Goal: Task Accomplishment & Management: Use online tool/utility

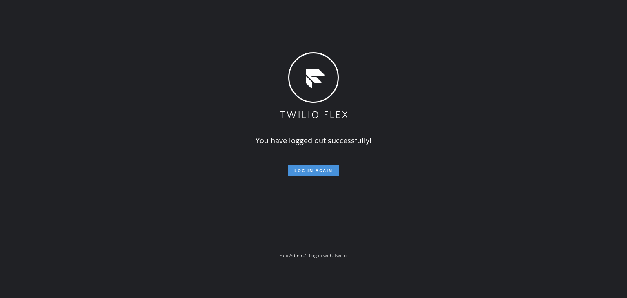
click at [315, 173] on span "Log in again" at bounding box center [313, 171] width 38 height 6
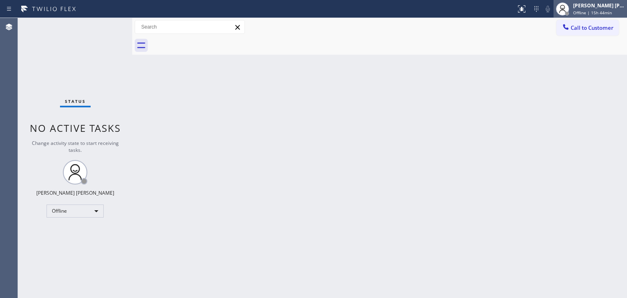
click at [603, 13] on span "Offline | 15h 44min" at bounding box center [592, 13] width 39 height 6
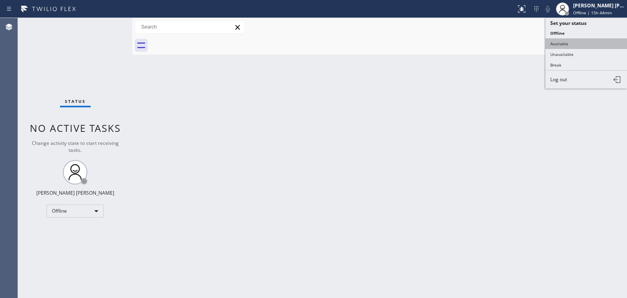
click at [571, 44] on button "Available" at bounding box center [586, 43] width 82 height 11
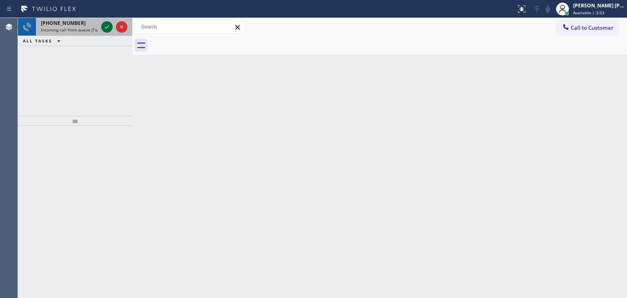
click at [106, 24] on icon at bounding box center [107, 27] width 10 height 10
click at [108, 28] on icon at bounding box center [107, 27] width 10 height 10
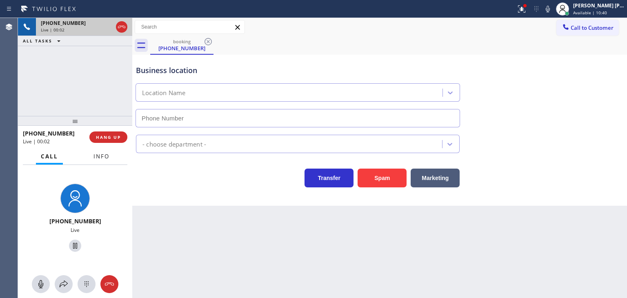
click at [100, 160] on span "Info" at bounding box center [101, 156] width 16 height 7
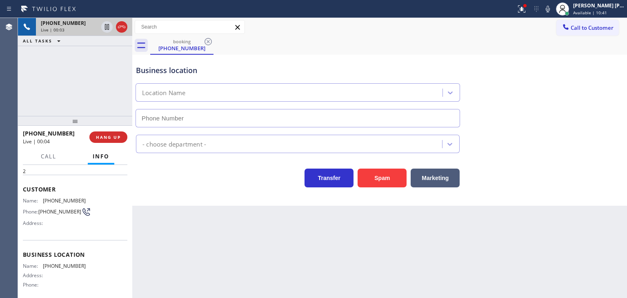
scroll to position [41, 0]
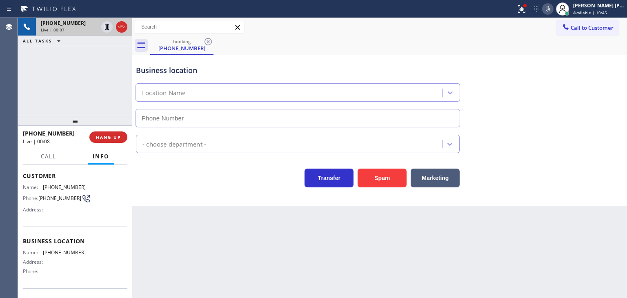
click at [553, 10] on icon at bounding box center [548, 9] width 10 height 10
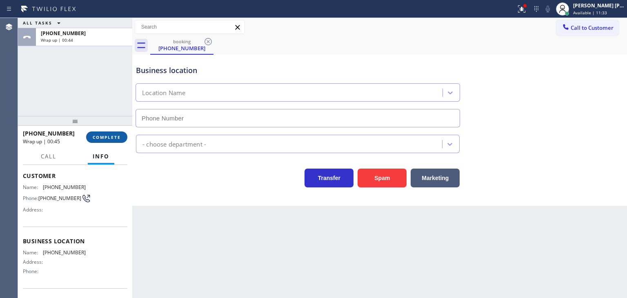
click at [104, 135] on span "COMPLETE" at bounding box center [107, 137] width 28 height 6
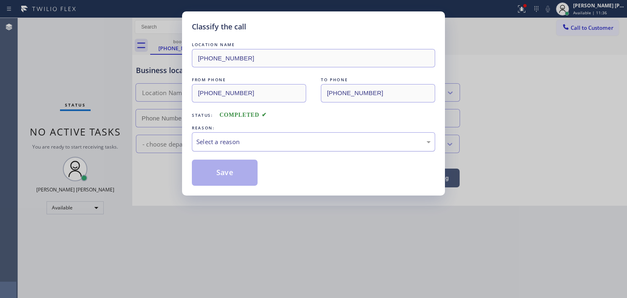
click at [251, 133] on div "Select a reason" at bounding box center [313, 141] width 243 height 19
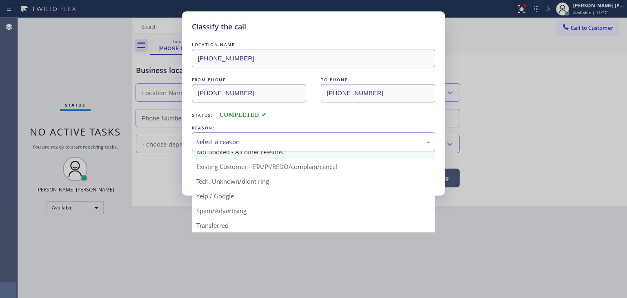
scroll to position [41, 0]
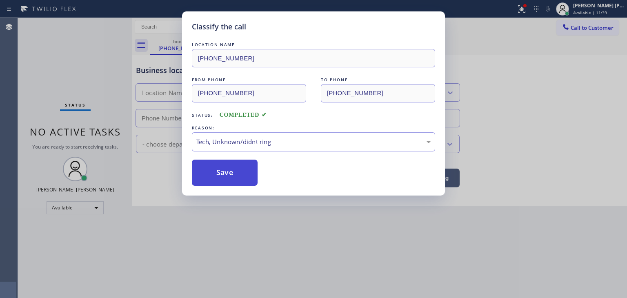
click at [232, 169] on button "Save" at bounding box center [225, 173] width 66 height 26
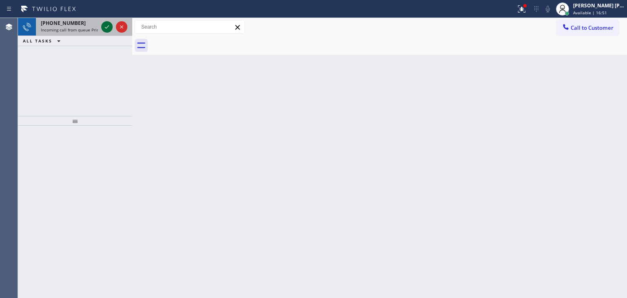
click at [107, 29] on icon at bounding box center [107, 27] width 10 height 10
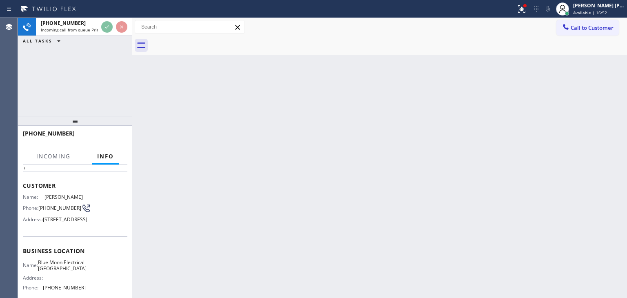
scroll to position [82, 0]
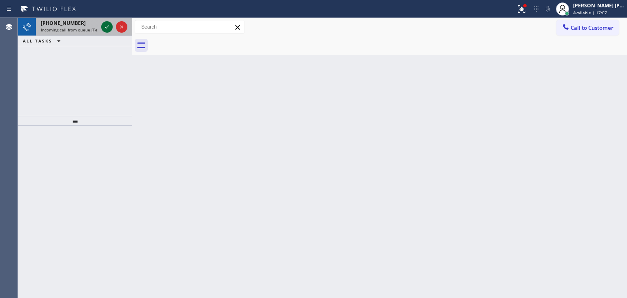
click at [108, 24] on icon at bounding box center [107, 27] width 10 height 10
click at [103, 25] on icon at bounding box center [107, 27] width 10 height 10
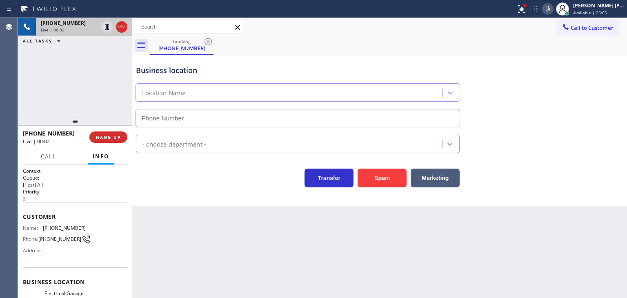
type input "(805) 360-3266"
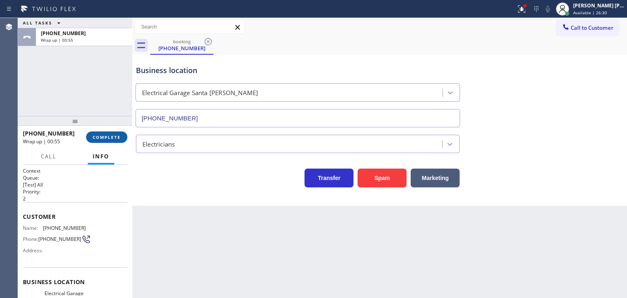
click at [100, 138] on span "COMPLETE" at bounding box center [107, 137] width 28 height 6
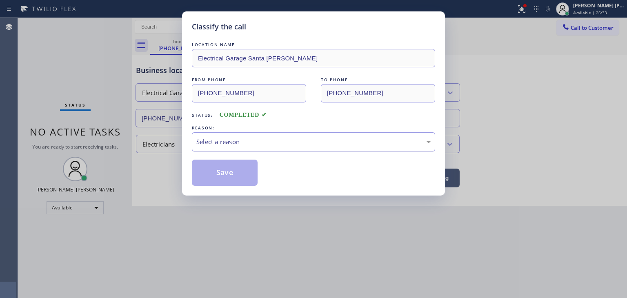
click at [238, 141] on div "Select a reason" at bounding box center [313, 141] width 234 height 9
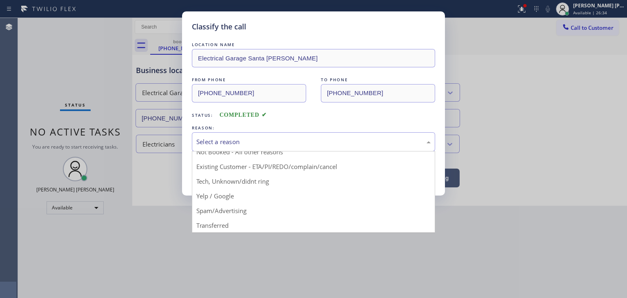
scroll to position [7, 0]
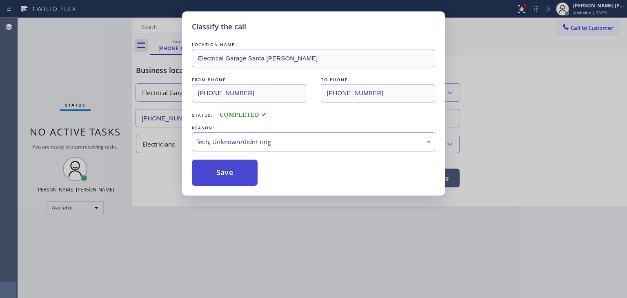
click at [215, 165] on button "Save" at bounding box center [225, 173] width 66 height 26
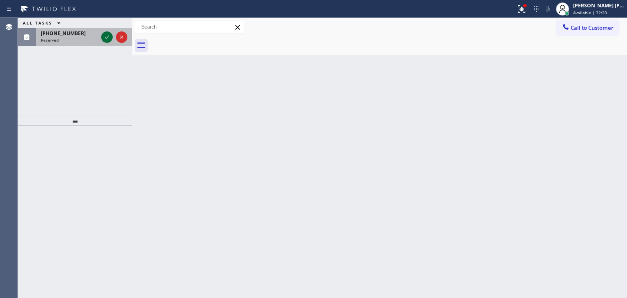
click at [108, 35] on icon at bounding box center [107, 37] width 10 height 10
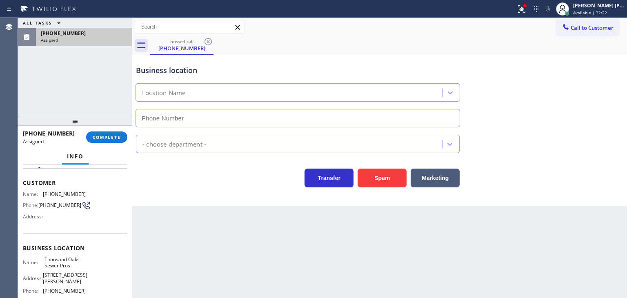
scroll to position [82, 0]
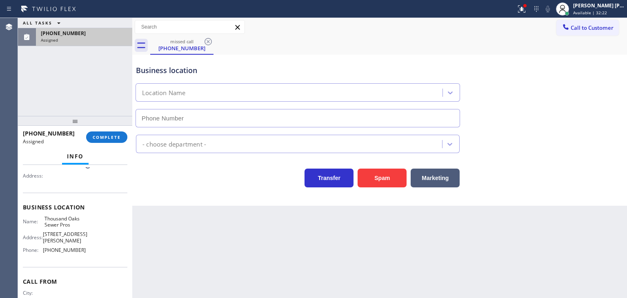
type input "(805) 793-0363"
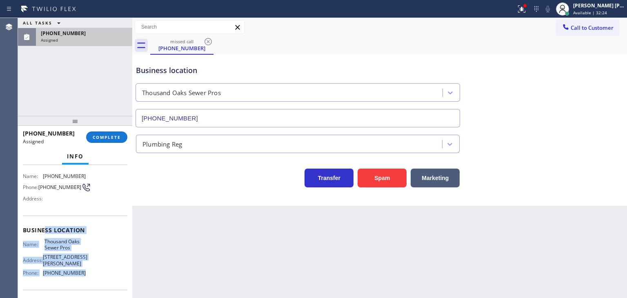
scroll to position [41, 0]
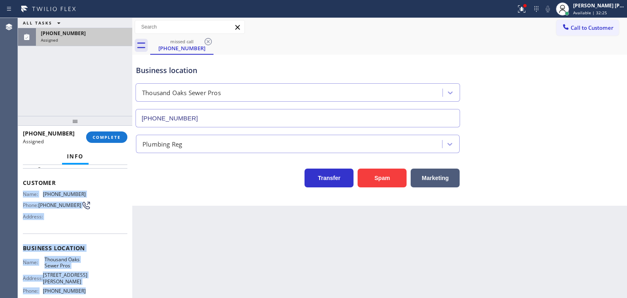
drag, startPoint x: 81, startPoint y: 249, endPoint x: 22, endPoint y: 192, distance: 81.7
click at [22, 192] on div "Context Queue: Plumbing Priority: 0 Task Age: Customer Name: (805) 296-2564 Pho…" at bounding box center [75, 231] width 114 height 133
copy div "Name: (805) 296-2564 Phone: (805) 296-2564 Address: Business location Name: Tho…"
click at [120, 135] on span "COMPLETE" at bounding box center [107, 137] width 28 height 6
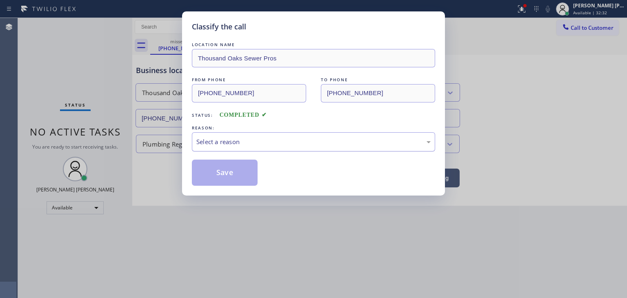
click at [202, 140] on div "Select a reason" at bounding box center [313, 141] width 234 height 9
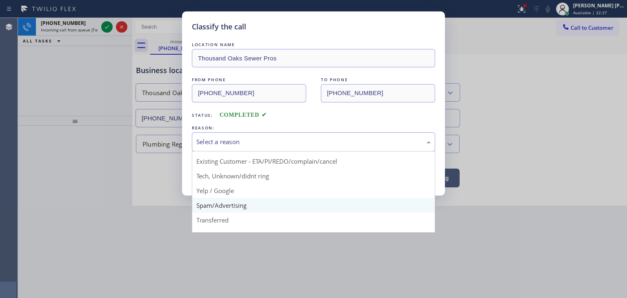
scroll to position [41, 0]
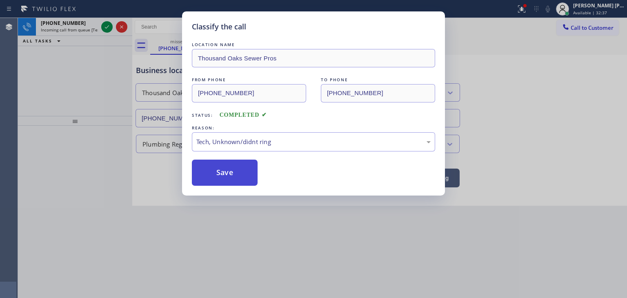
click at [219, 165] on button "Save" at bounding box center [225, 173] width 66 height 26
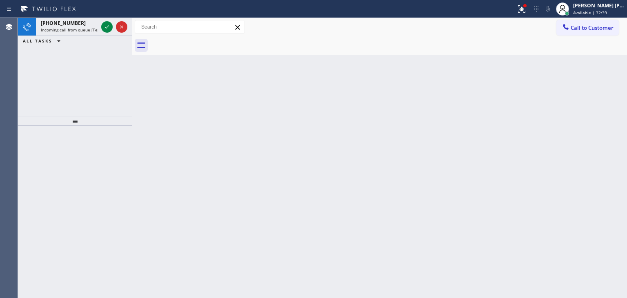
click at [107, 30] on icon at bounding box center [107, 27] width 10 height 10
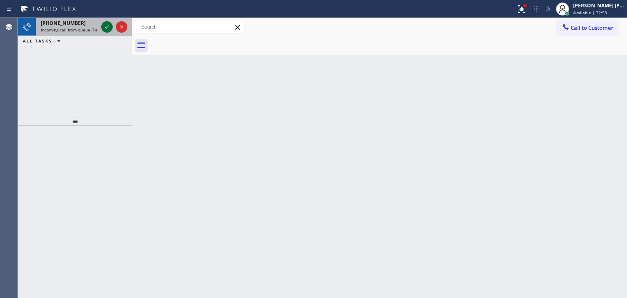
click at [104, 25] on icon at bounding box center [107, 27] width 10 height 10
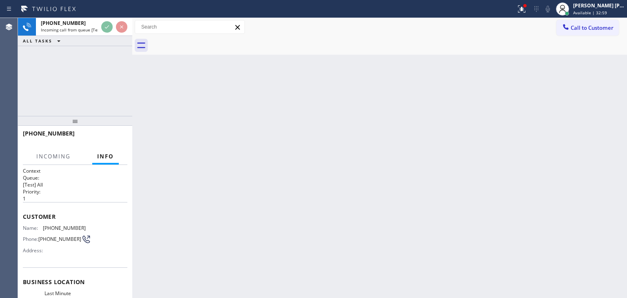
scroll to position [41, 0]
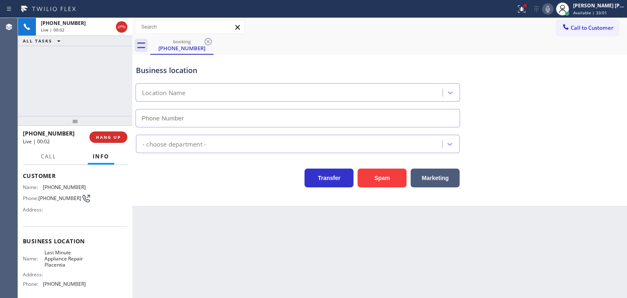
type input "(714) 278-3771"
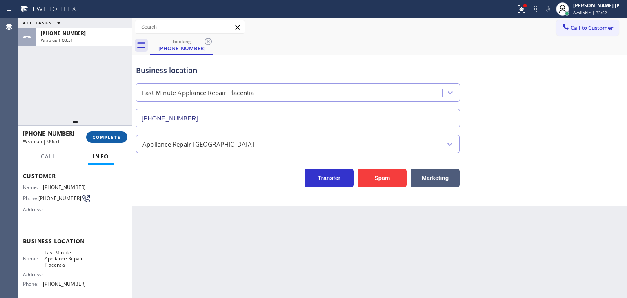
click at [104, 137] on span "COMPLETE" at bounding box center [107, 137] width 28 height 6
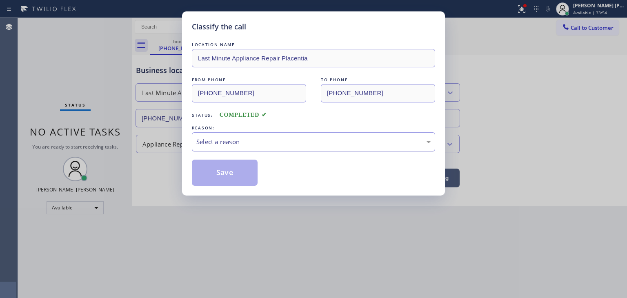
click at [216, 146] on div "Select a reason" at bounding box center [313, 141] width 234 height 9
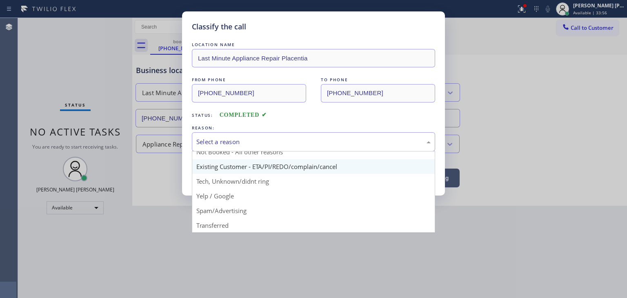
scroll to position [41, 0]
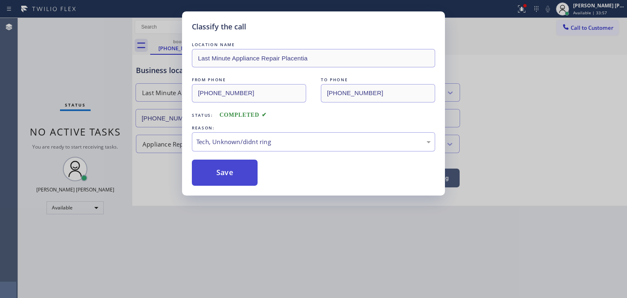
click at [242, 170] on button "Save" at bounding box center [225, 173] width 66 height 26
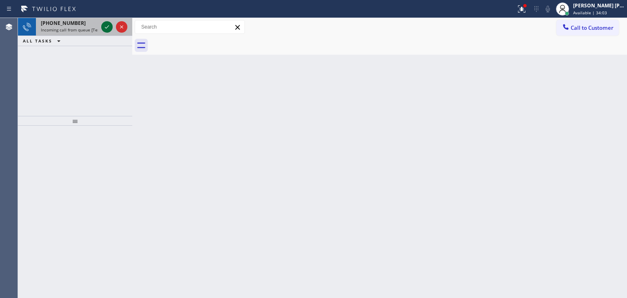
click at [107, 29] on icon at bounding box center [107, 27] width 10 height 10
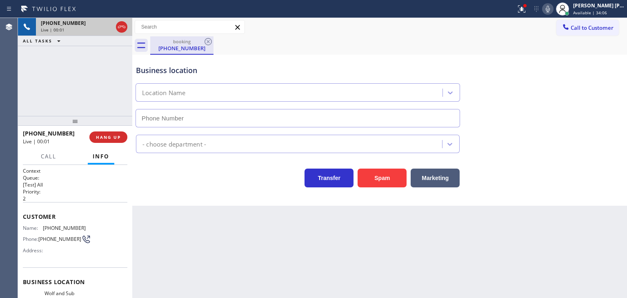
type input "(214) 972-3641"
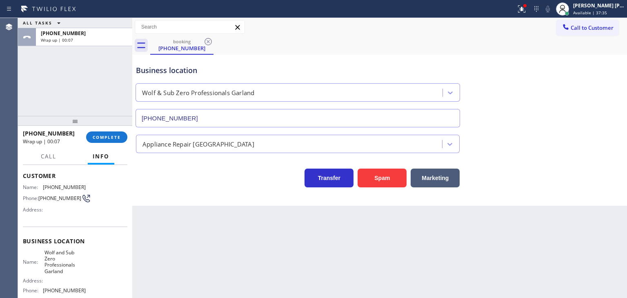
scroll to position [82, 0]
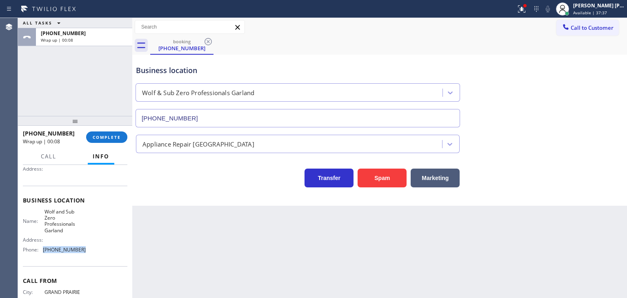
drag, startPoint x: 82, startPoint y: 252, endPoint x: 43, endPoint y: 251, distance: 38.4
click at [43, 251] on div "Name: Wolf and Sub Zero Professionals Garland Address: Phone: (214) 972-3641" at bounding box center [75, 233] width 104 height 48
copy span "(214) 972-3641"
click at [588, 27] on span "Call to Customer" at bounding box center [592, 27] width 43 height 7
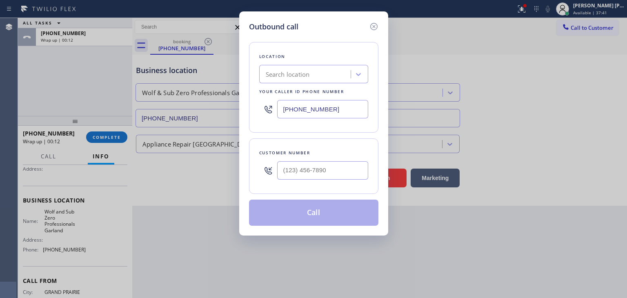
drag, startPoint x: 327, startPoint y: 107, endPoint x: 257, endPoint y: 104, distance: 69.4
click at [257, 104] on div "Location Search location Your caller id phone number (215) 437-0427" at bounding box center [313, 87] width 129 height 91
paste input "214) 972-3641"
type input "(214) 972-3641"
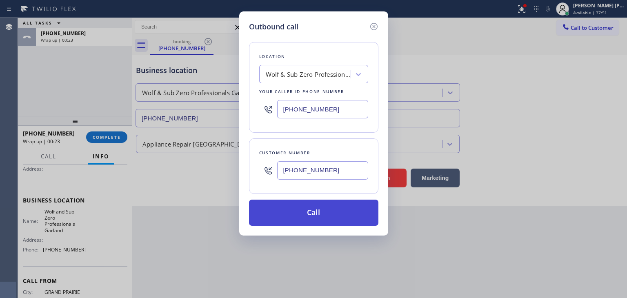
type input "(214) 608-6988"
click at [331, 220] on button "Call" at bounding box center [313, 213] width 129 height 26
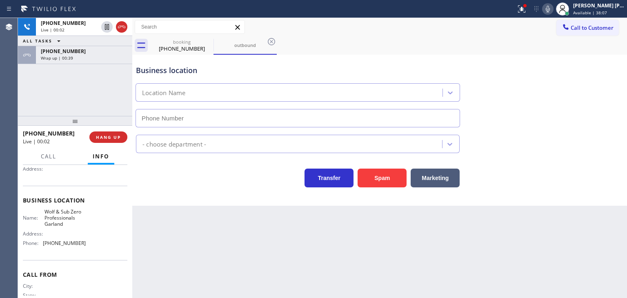
type input "(214) 972-3641"
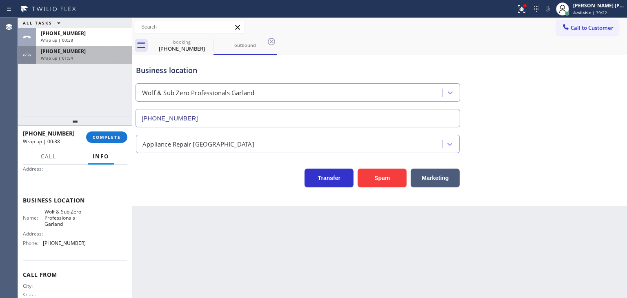
click at [84, 59] on div "Wrap up | 01:54" at bounding box center [84, 58] width 87 height 6
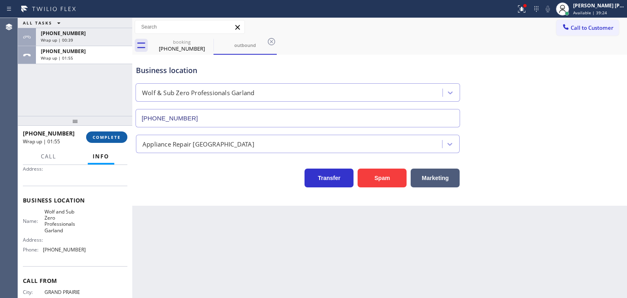
click at [110, 137] on span "COMPLETE" at bounding box center [107, 137] width 28 height 6
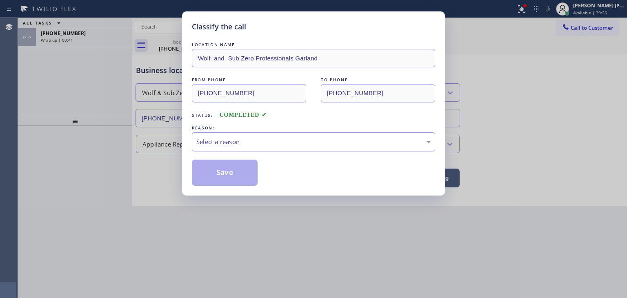
click at [233, 144] on div "Select a reason" at bounding box center [313, 141] width 234 height 9
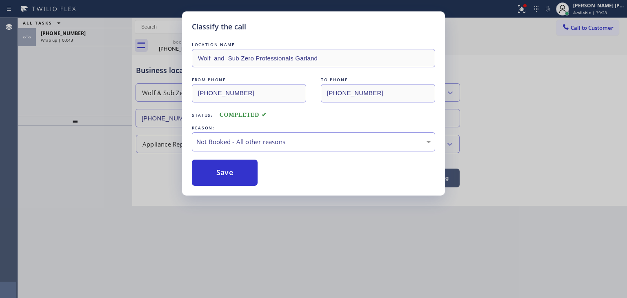
click at [227, 173] on button "Save" at bounding box center [225, 173] width 66 height 26
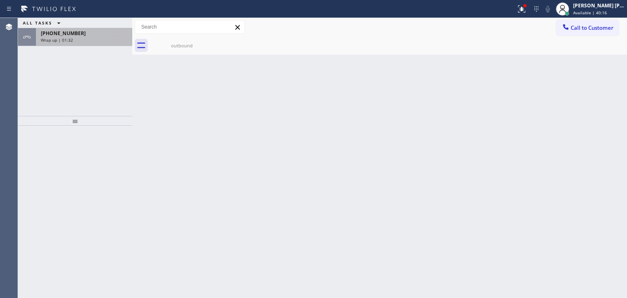
click at [73, 41] on div "Wrap up | 01:32" at bounding box center [84, 40] width 87 height 6
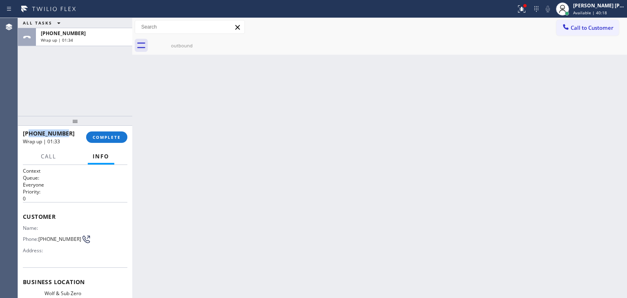
drag, startPoint x: 69, startPoint y: 131, endPoint x: 29, endPoint y: 131, distance: 39.2
click at [29, 131] on div "+12146086988" at bounding box center [52, 133] width 58 height 8
copy span "2146086988"
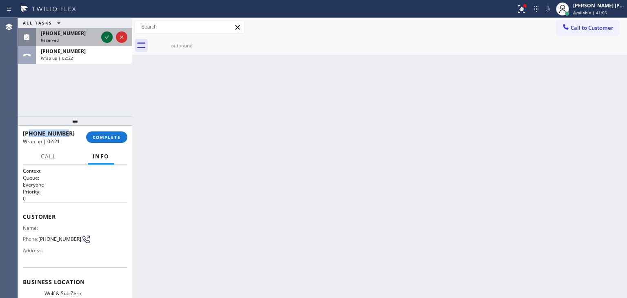
click at [108, 40] on icon at bounding box center [107, 37] width 10 height 10
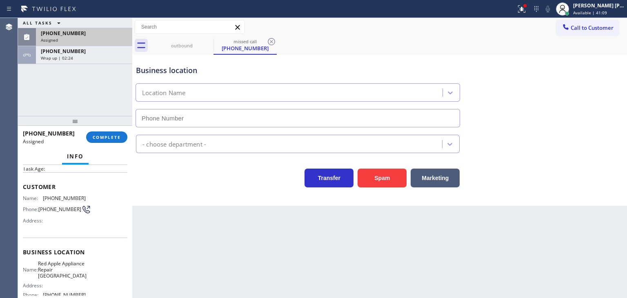
scroll to position [41, 0]
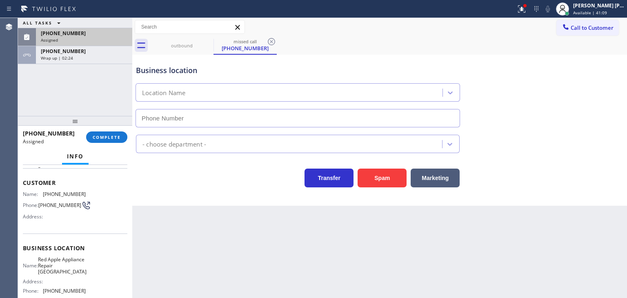
type input "(203) 693-9269"
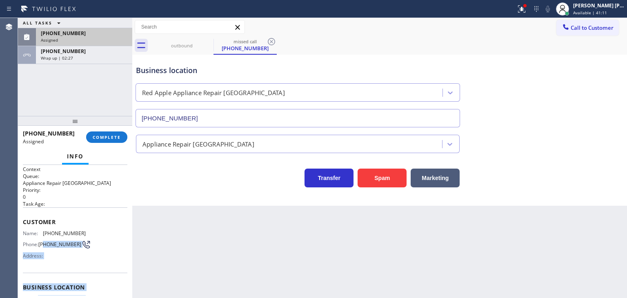
scroll to position [0, 0]
drag, startPoint x: 87, startPoint y: 252, endPoint x: 22, endPoint y: 231, distance: 67.9
click at [22, 231] on div "Context Queue: Appliance Repair High End Priority: 0 Task Age: Customer Name: (…" at bounding box center [75, 231] width 114 height 133
copy div "Name: (203) 710-4888 Phone: (203) 710-4888 Address: Business location Name: Red…"
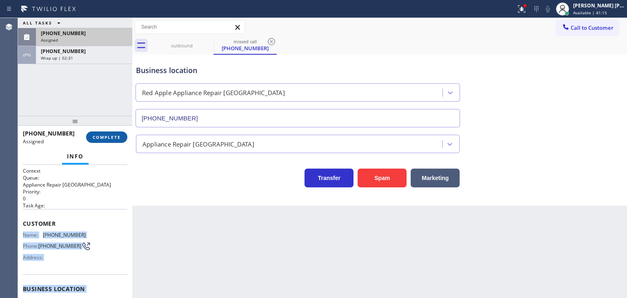
click at [111, 135] on span "COMPLETE" at bounding box center [107, 137] width 28 height 6
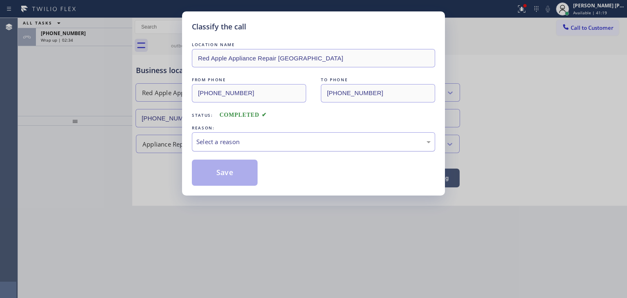
click at [229, 147] on div "Select a reason" at bounding box center [313, 141] width 243 height 19
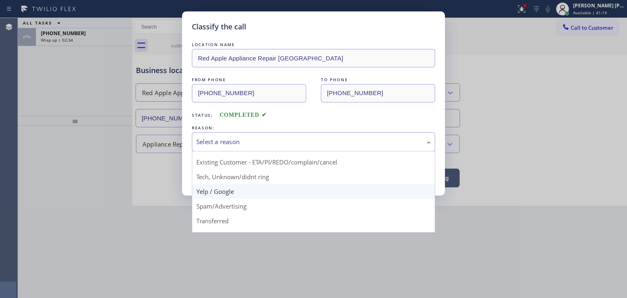
scroll to position [41, 0]
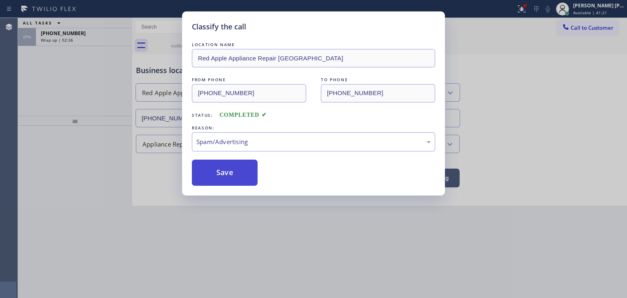
click at [226, 173] on button "Save" at bounding box center [225, 173] width 66 height 26
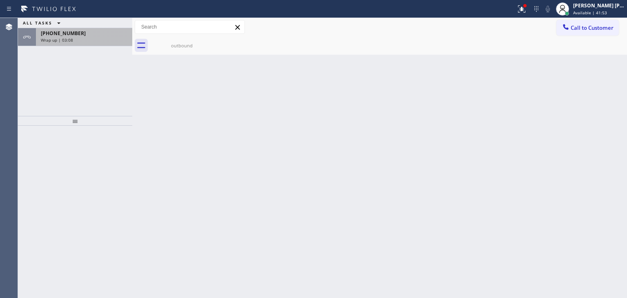
click at [86, 32] on div "+12146086988" at bounding box center [84, 33] width 87 height 7
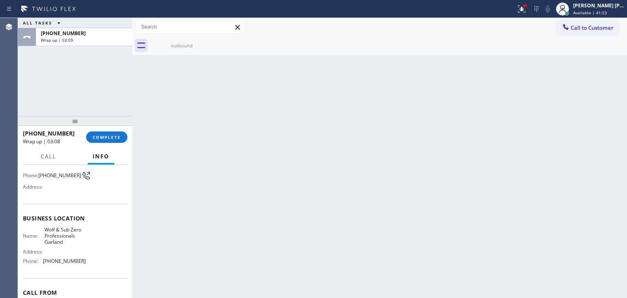
scroll to position [82, 0]
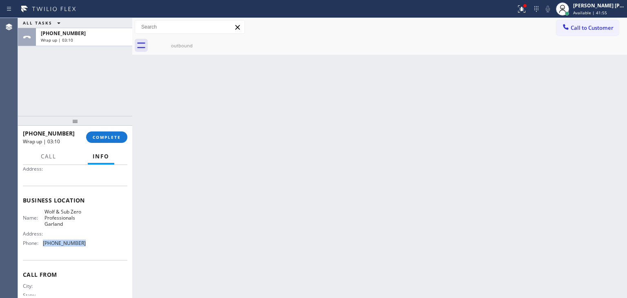
drag, startPoint x: 88, startPoint y: 245, endPoint x: 40, endPoint y: 246, distance: 48.6
click at [40, 246] on div "Name: Wolf & Sub Zero Professionals Garland Address: Phone: (214) 972-3641" at bounding box center [75, 229] width 104 height 41
copy div "(214) 972-3641"
click at [109, 141] on button "COMPLETE" at bounding box center [106, 136] width 41 height 11
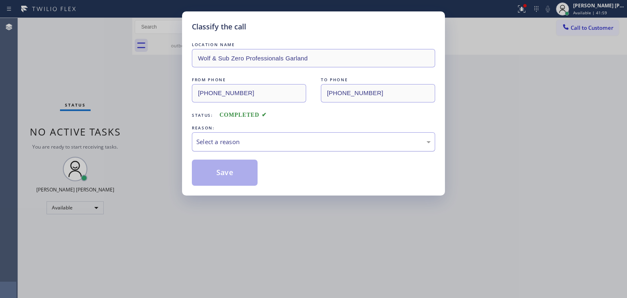
click at [254, 133] on div "Select a reason" at bounding box center [313, 141] width 243 height 19
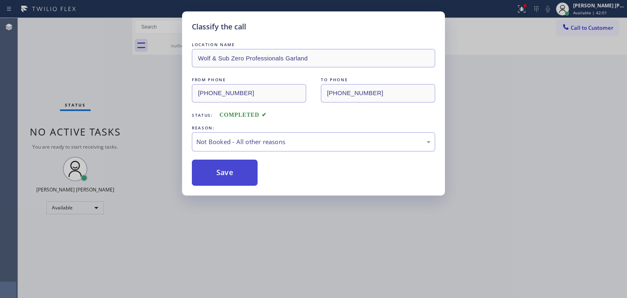
click at [238, 171] on button "Save" at bounding box center [225, 173] width 66 height 26
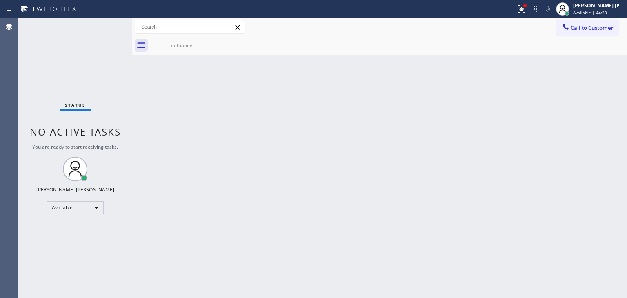
drag, startPoint x: 611, startPoint y: 96, endPoint x: 603, endPoint y: 92, distance: 8.6
click at [611, 96] on div "Back to Dashboard Change Sender ID Customers Technicians Select a contact Outbo…" at bounding box center [379, 158] width 495 height 280
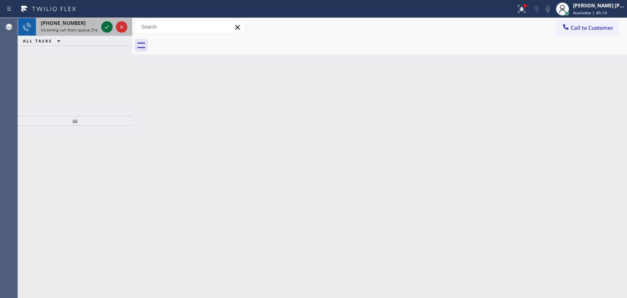
click at [106, 28] on icon at bounding box center [107, 26] width 4 height 3
click at [105, 28] on icon at bounding box center [107, 27] width 10 height 10
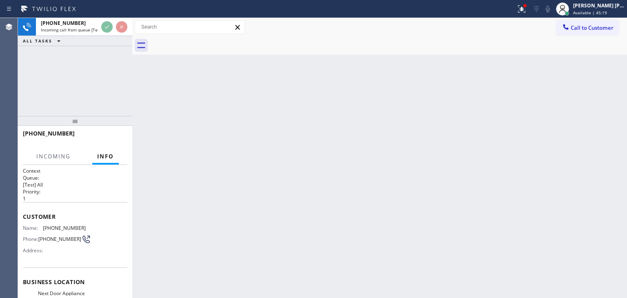
scroll to position [82, 0]
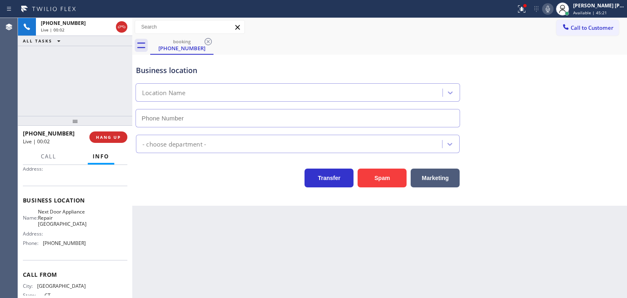
type input "(475) 244-9212"
click at [553, 13] on icon at bounding box center [548, 9] width 10 height 10
click at [551, 8] on rect at bounding box center [548, 8] width 6 height 6
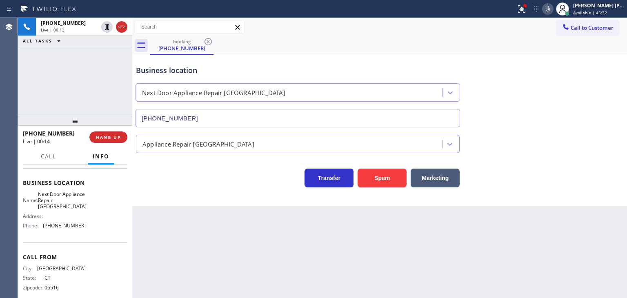
scroll to position [109, 0]
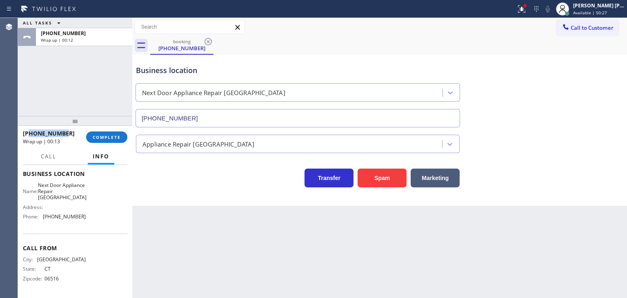
drag, startPoint x: 66, startPoint y: 131, endPoint x: 31, endPoint y: 128, distance: 35.6
click at [31, 128] on div "+12037104888 Wrap up | 00:13" at bounding box center [54, 137] width 63 height 21
copy span "2037104888"
drag, startPoint x: 80, startPoint y: 221, endPoint x: 39, endPoint y: 220, distance: 41.2
click at [39, 220] on div "Name: Next Door Appliance Repair Branford Address: Phone: (475) 244-9212" at bounding box center [54, 202] width 63 height 41
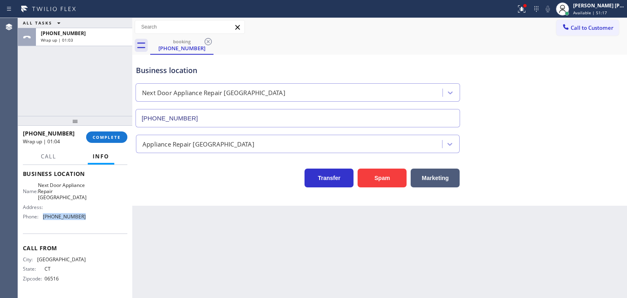
copy div "(475) 244-9212"
click at [114, 134] on span "COMPLETE" at bounding box center [107, 137] width 28 height 6
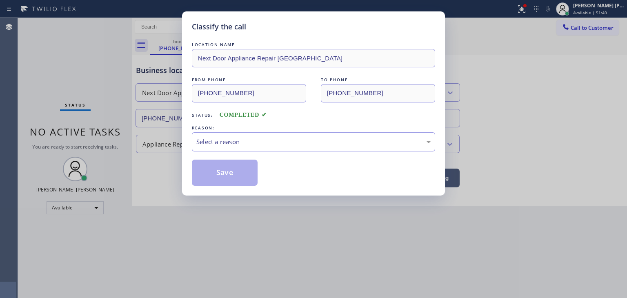
click at [211, 130] on div "REASON:" at bounding box center [313, 128] width 243 height 9
click at [209, 140] on div "Select a reason" at bounding box center [313, 141] width 234 height 9
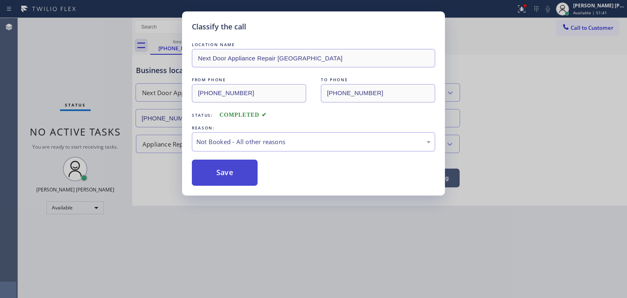
drag, startPoint x: 213, startPoint y: 173, endPoint x: 216, endPoint y: 169, distance: 5.9
click at [213, 173] on button "Save" at bounding box center [225, 173] width 66 height 26
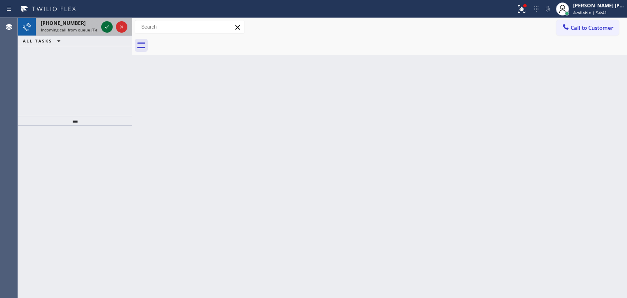
click at [108, 30] on icon at bounding box center [107, 27] width 10 height 10
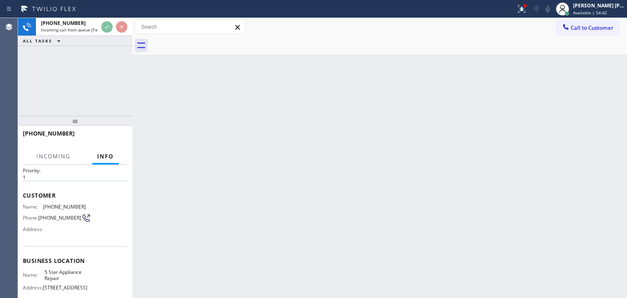
scroll to position [41, 0]
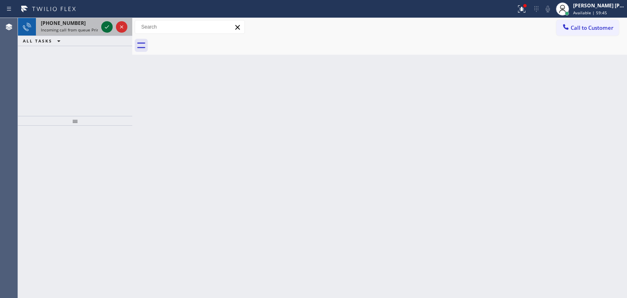
click at [104, 26] on icon at bounding box center [107, 27] width 10 height 10
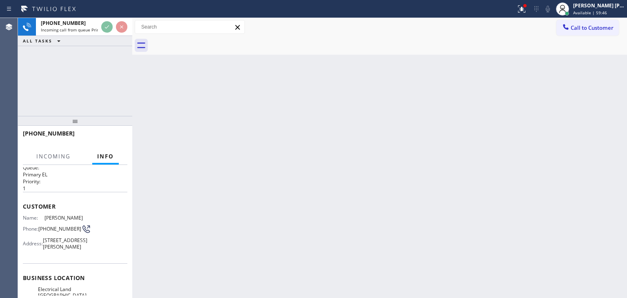
scroll to position [41, 0]
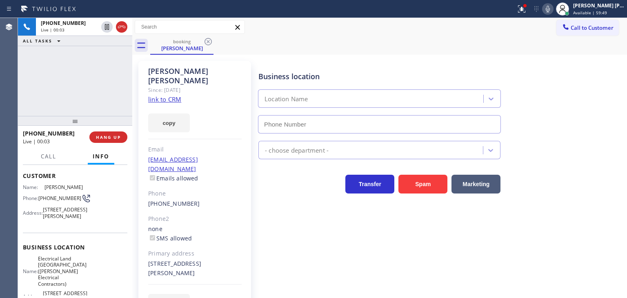
type input "(973) 313-5459"
click at [158, 95] on link "link to CRM" at bounding box center [164, 99] width 33 height 8
click at [53, 113] on div "+15516668306 Live | 01:05 ALL TASKS ALL TASKS ACTIVE TASKS TASKS IN WRAP UP" at bounding box center [75, 67] width 114 height 98
click at [550, 9] on icon at bounding box center [548, 9] width 4 height 7
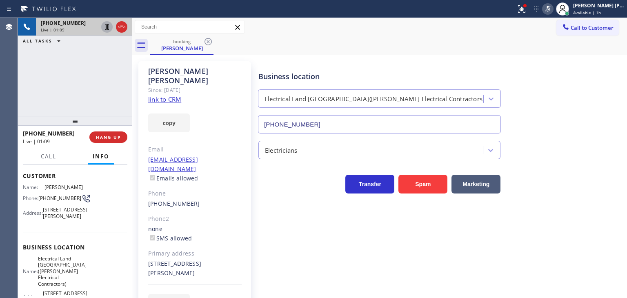
click at [109, 29] on icon at bounding box center [107, 27] width 10 height 10
click at [553, 12] on icon at bounding box center [548, 9] width 10 height 10
click at [104, 26] on icon at bounding box center [107, 27] width 10 height 10
click at [111, 89] on div "+15516668306 Live | 02:56 ALL TASKS ALL TASKS ACTIVE TASKS TASKS IN WRAP UP" at bounding box center [75, 67] width 114 height 98
click at [553, 12] on icon at bounding box center [548, 9] width 10 height 10
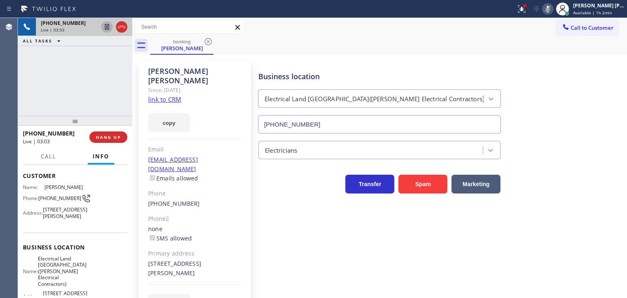
click at [553, 11] on icon at bounding box center [548, 9] width 10 height 10
click at [553, 4] on icon at bounding box center [548, 9] width 10 height 10
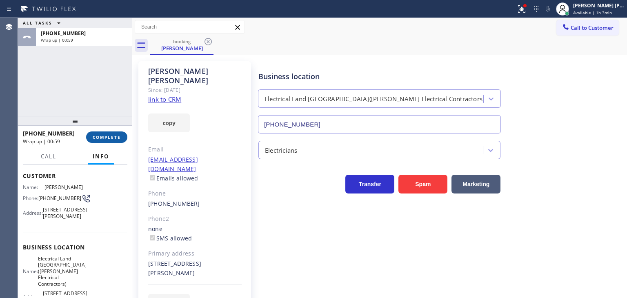
click at [109, 133] on button "COMPLETE" at bounding box center [106, 136] width 41 height 11
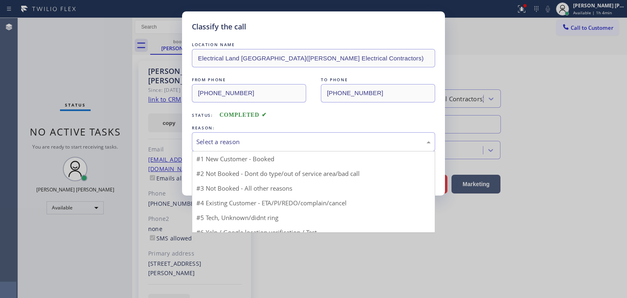
click at [273, 139] on div "Select a reason" at bounding box center [313, 141] width 234 height 9
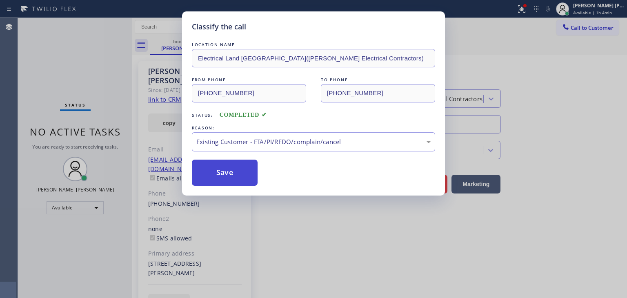
click at [229, 175] on button "Save" at bounding box center [225, 173] width 66 height 26
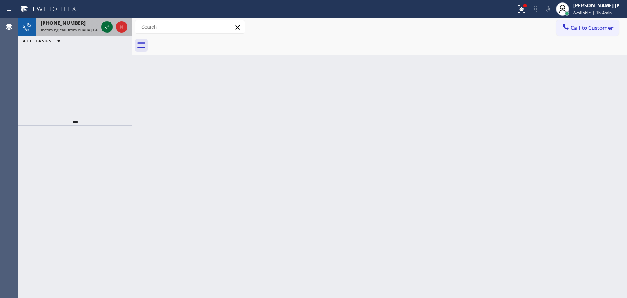
click at [107, 27] on icon at bounding box center [107, 27] width 10 height 10
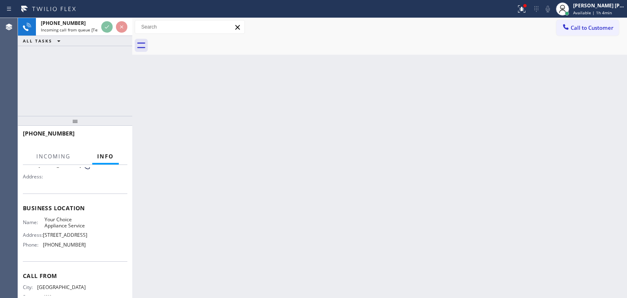
scroll to position [82, 0]
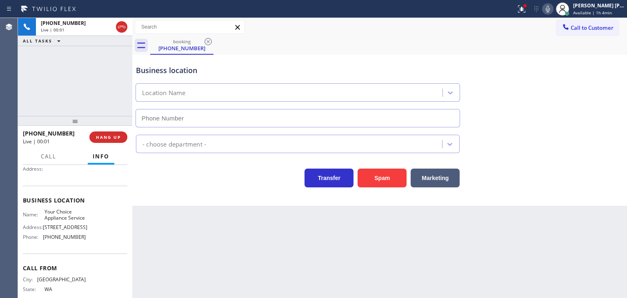
type input "(206) 207-3107"
click at [553, 11] on icon at bounding box center [548, 9] width 10 height 10
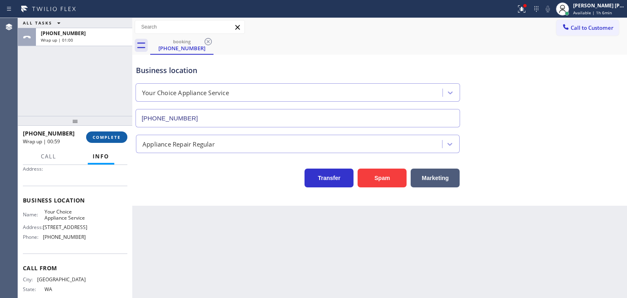
click at [103, 139] on span "COMPLETE" at bounding box center [107, 137] width 28 height 6
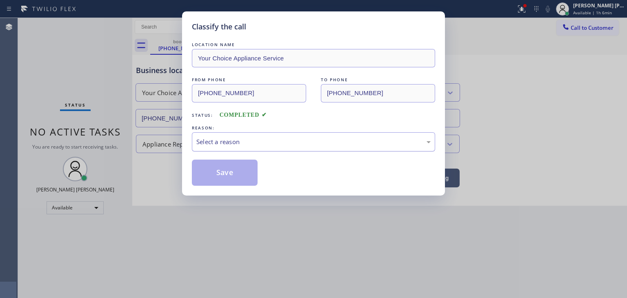
click at [223, 144] on div "Select a reason" at bounding box center [313, 141] width 234 height 9
click at [232, 173] on button "Save" at bounding box center [225, 173] width 66 height 26
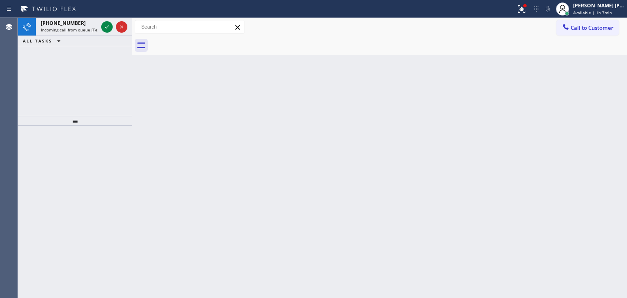
drag, startPoint x: 107, startPoint y: 25, endPoint x: 129, endPoint y: 2, distance: 32.0
click at [107, 25] on icon at bounding box center [107, 27] width 10 height 10
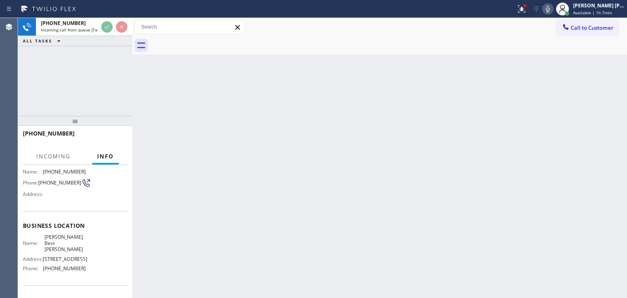
scroll to position [82, 0]
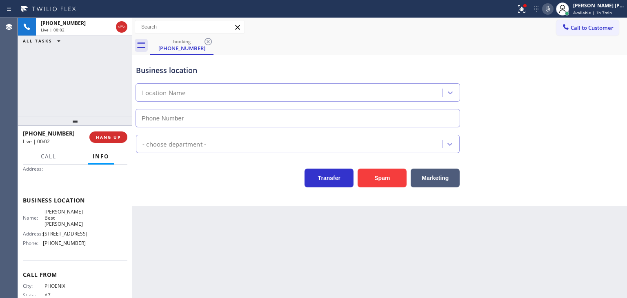
type input "(480) 712-7390"
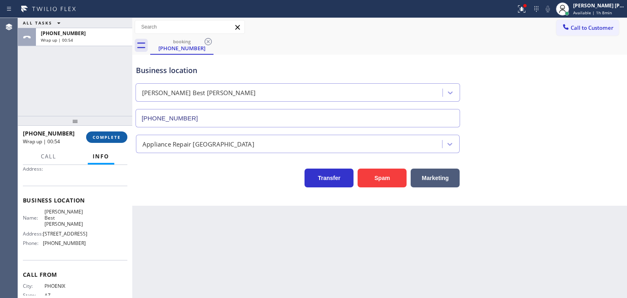
click at [99, 140] on button "COMPLETE" at bounding box center [106, 136] width 41 height 11
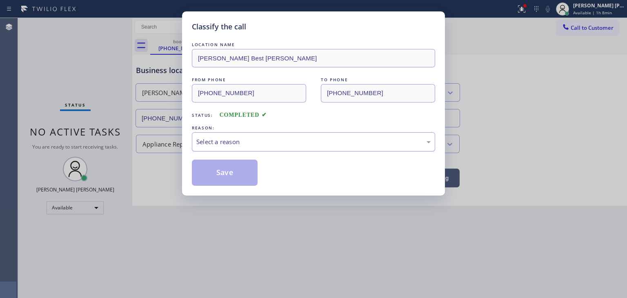
click at [231, 135] on div "Select a reason" at bounding box center [313, 141] width 243 height 19
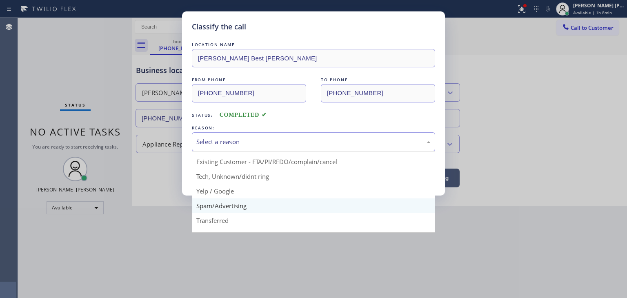
scroll to position [41, 0]
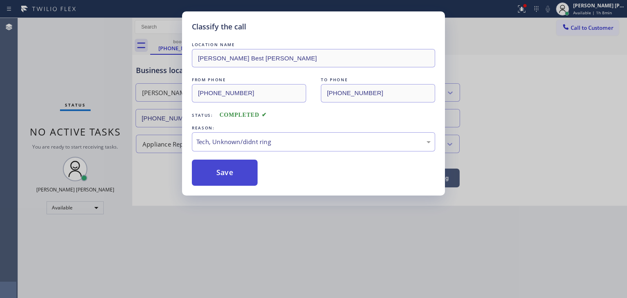
click at [239, 170] on button "Save" at bounding box center [225, 173] width 66 height 26
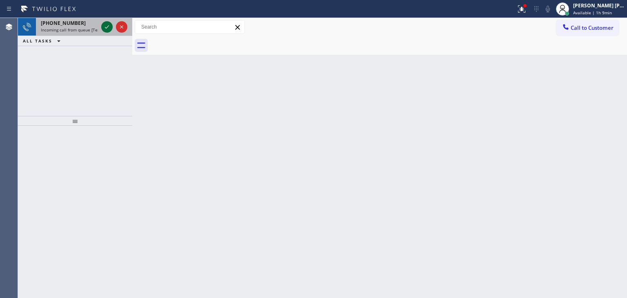
click at [106, 28] on icon at bounding box center [107, 27] width 10 height 10
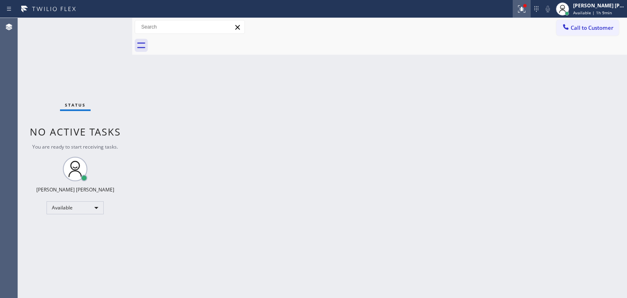
click at [526, 11] on icon at bounding box center [522, 9] width 10 height 10
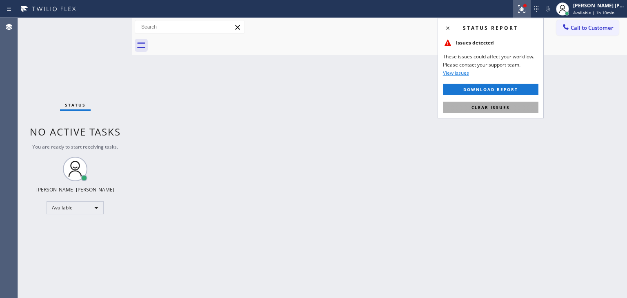
click at [504, 104] on button "Clear issues" at bounding box center [491, 107] width 96 height 11
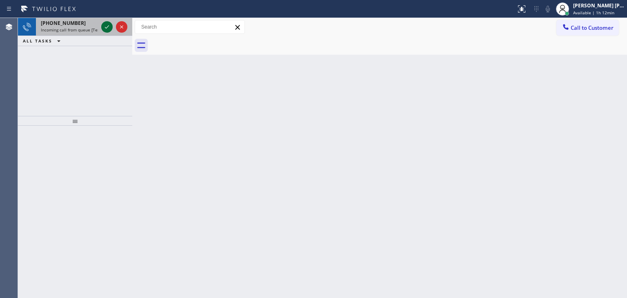
click at [109, 27] on icon at bounding box center [107, 27] width 10 height 10
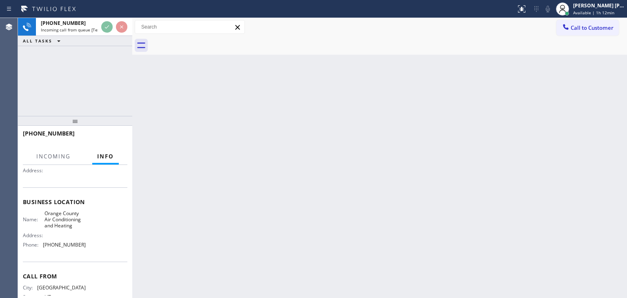
scroll to position [82, 0]
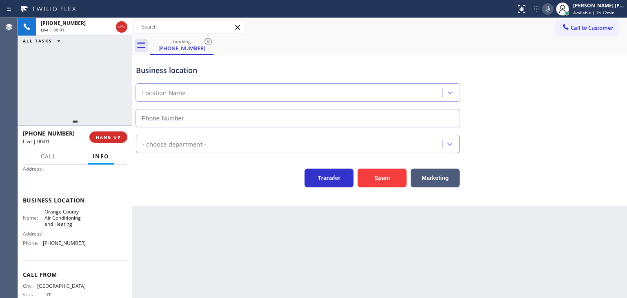
type input "(657) 888-9757"
click at [553, 7] on icon at bounding box center [548, 9] width 10 height 10
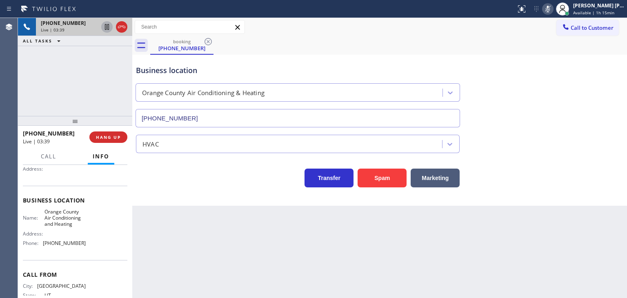
click at [107, 29] on icon at bounding box center [107, 27] width 10 height 10
click at [550, 9] on icon at bounding box center [548, 9] width 4 height 7
click at [108, 25] on icon at bounding box center [107, 27] width 6 height 6
drag, startPoint x: 65, startPoint y: 133, endPoint x: 31, endPoint y: 132, distance: 34.7
click at [31, 132] on div "+14356590819" at bounding box center [53, 133] width 61 height 8
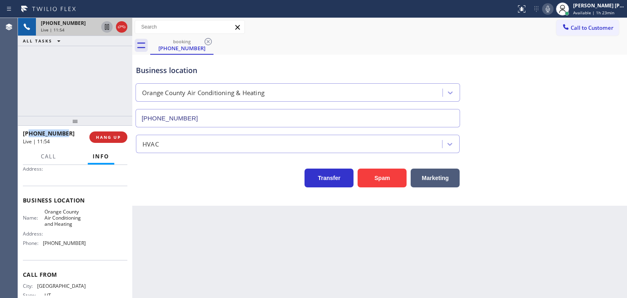
copy span "4356590819"
drag, startPoint x: 83, startPoint y: 247, endPoint x: 44, endPoint y: 244, distance: 39.6
click at [44, 244] on div "Name: Orange County Air Conditioning and Heating Address: Phone: (657) 888-9757" at bounding box center [75, 229] width 104 height 41
copy span "(657) 888-9757"
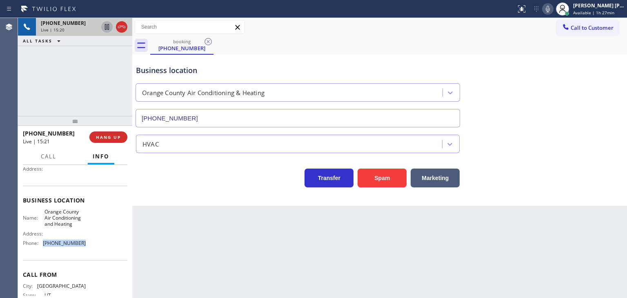
click at [553, 10] on icon at bounding box center [548, 9] width 10 height 10
click at [553, 8] on icon at bounding box center [548, 9] width 10 height 10
click at [123, 30] on icon at bounding box center [122, 27] width 10 height 10
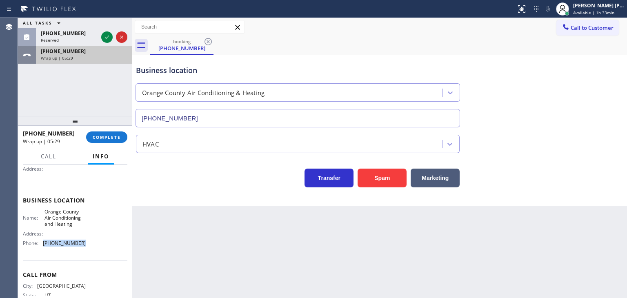
click at [98, 53] on div "+14356590819" at bounding box center [84, 51] width 87 height 7
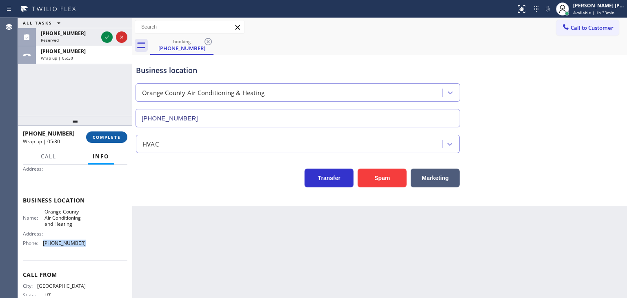
click at [113, 135] on span "COMPLETE" at bounding box center [107, 137] width 28 height 6
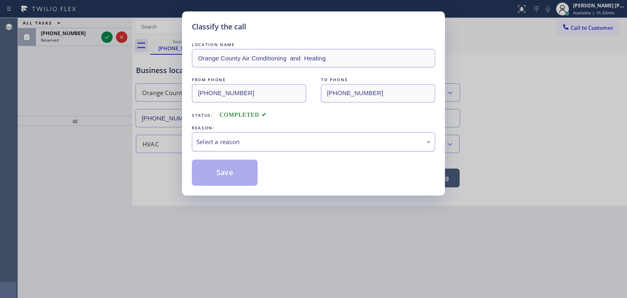
click at [224, 148] on div "Select a reason" at bounding box center [313, 141] width 243 height 19
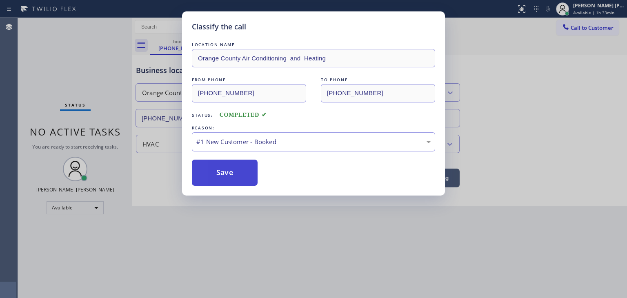
click at [227, 169] on button "Save" at bounding box center [225, 173] width 66 height 26
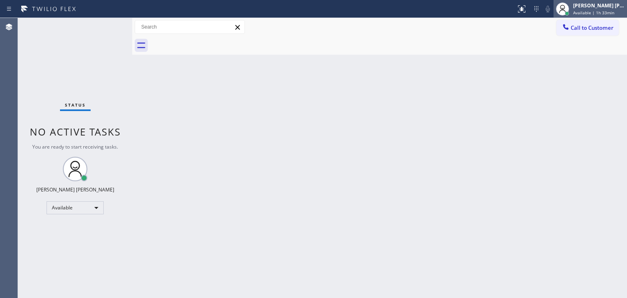
click at [607, 10] on span "Available | 1h 33min" at bounding box center [593, 13] width 41 height 6
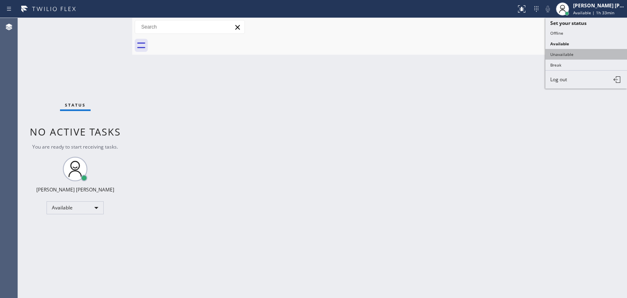
click at [580, 54] on button "Unavailable" at bounding box center [586, 54] width 82 height 11
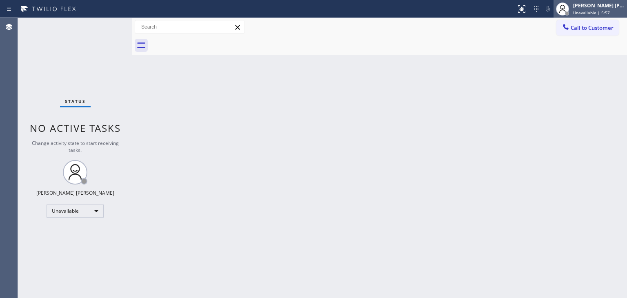
click at [595, 4] on div "Edel John Suson" at bounding box center [598, 5] width 51 height 7
click at [604, 9] on div "Edel John Suson" at bounding box center [598, 5] width 51 height 7
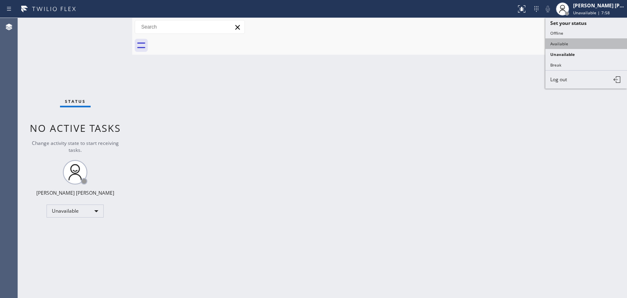
click at [571, 43] on button "Available" at bounding box center [586, 43] width 82 height 11
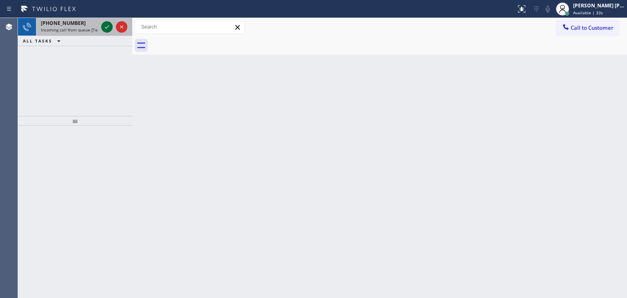
click at [107, 29] on icon at bounding box center [107, 27] width 10 height 10
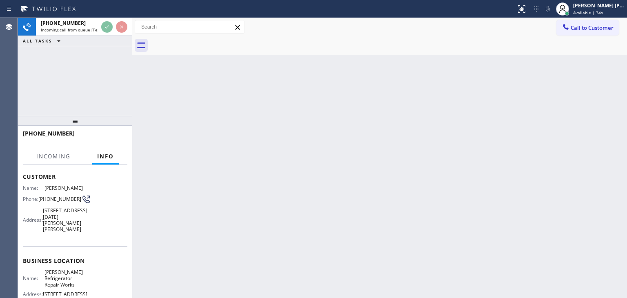
scroll to position [82, 0]
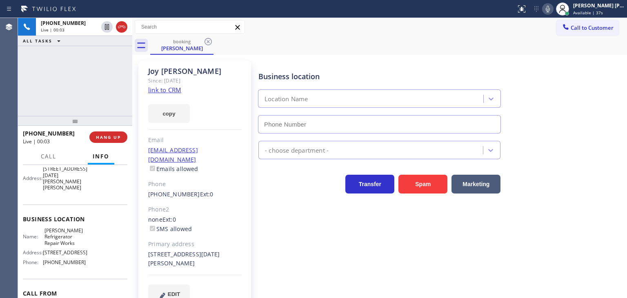
type input "(602) 536-7792"
click at [166, 92] on link "link to CRM" at bounding box center [164, 90] width 33 height 8
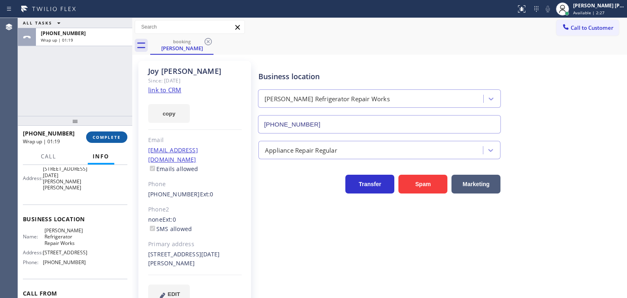
click at [109, 135] on span "COMPLETE" at bounding box center [107, 137] width 28 height 6
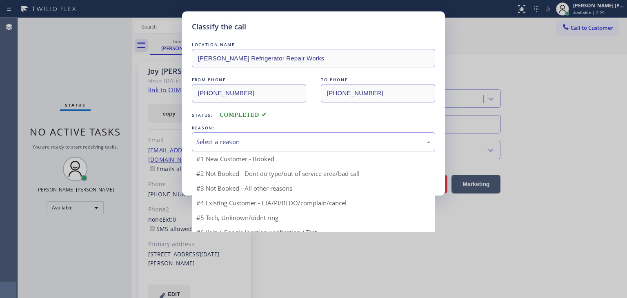
click at [226, 139] on div "Select a reason" at bounding box center [313, 141] width 234 height 9
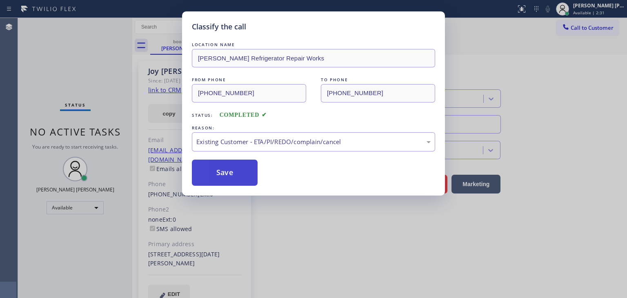
click at [233, 175] on button "Save" at bounding box center [225, 173] width 66 height 26
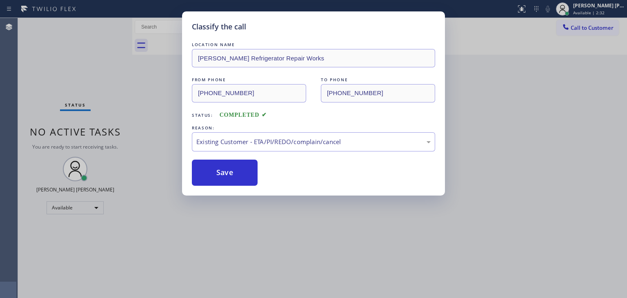
click at [606, 7] on div "Classify the call LOCATION NAME Reyes Refrigerator Repair Works FROM PHONE (815…" at bounding box center [313, 149] width 627 height 298
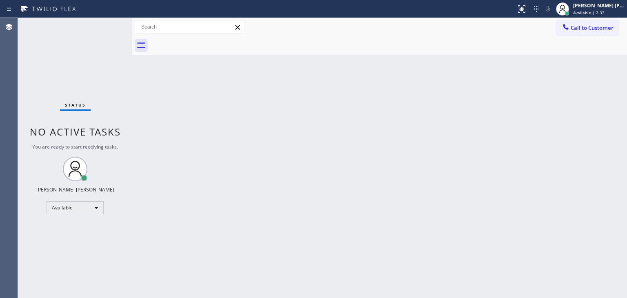
click at [606, 7] on div "Edel John Suson" at bounding box center [598, 5] width 51 height 7
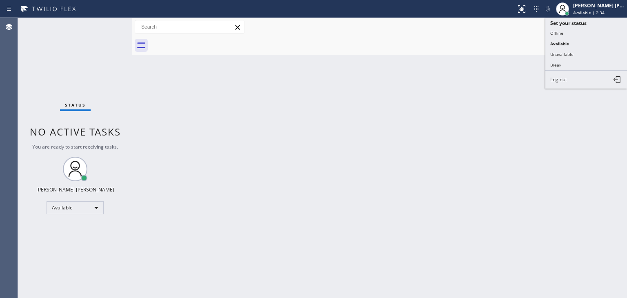
drag, startPoint x: 572, startPoint y: 62, endPoint x: 504, endPoint y: 141, distance: 104.4
click at [572, 62] on button "Break" at bounding box center [586, 65] width 82 height 11
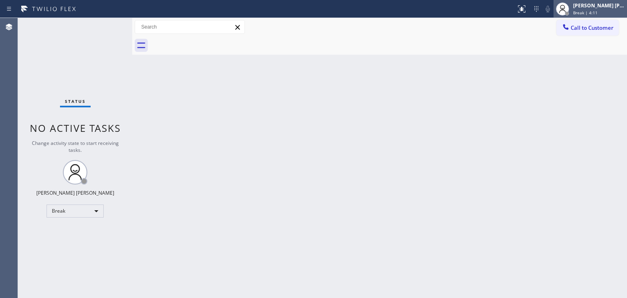
click at [598, 15] on span "Break | 4:11" at bounding box center [585, 13] width 24 height 6
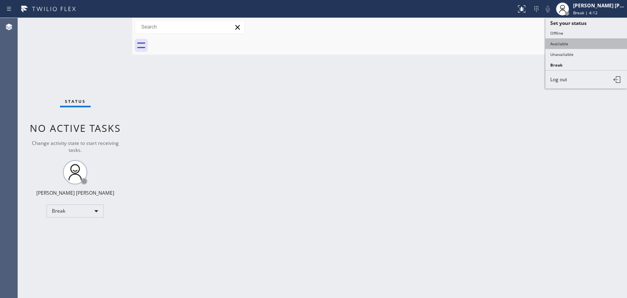
click at [583, 41] on button "Available" at bounding box center [586, 43] width 82 height 11
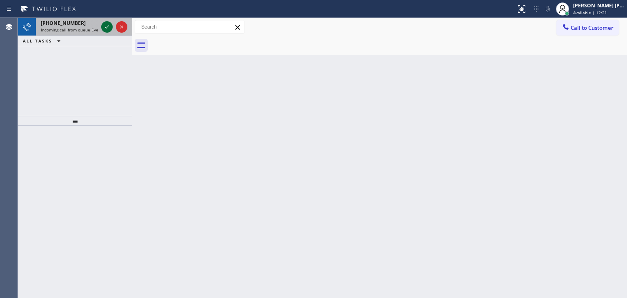
click at [108, 23] on icon at bounding box center [107, 27] width 10 height 10
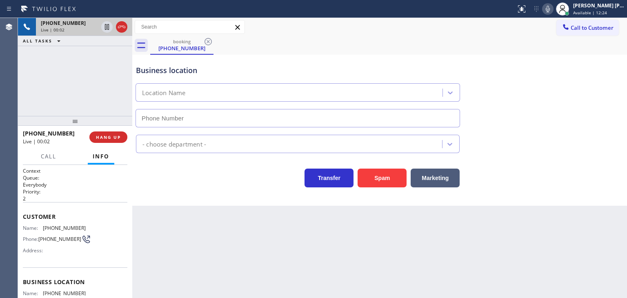
scroll to position [41, 0]
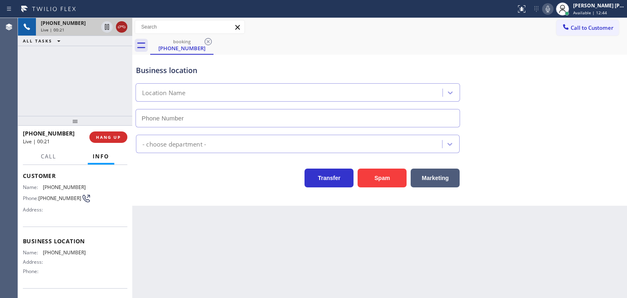
click at [124, 25] on icon at bounding box center [122, 27] width 10 height 10
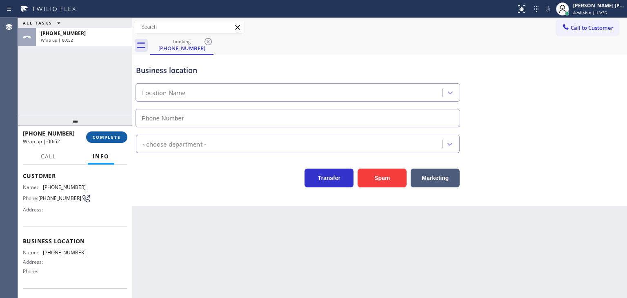
click at [113, 133] on button "COMPLETE" at bounding box center [106, 136] width 41 height 11
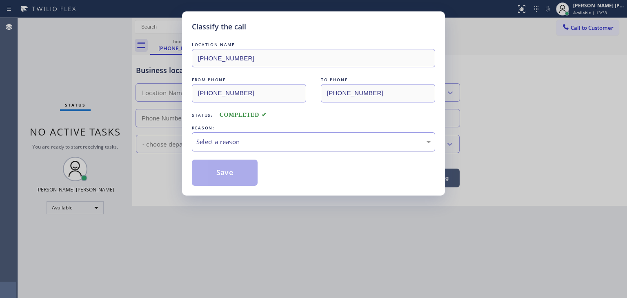
click at [239, 147] on div "Select a reason" at bounding box center [313, 141] width 243 height 19
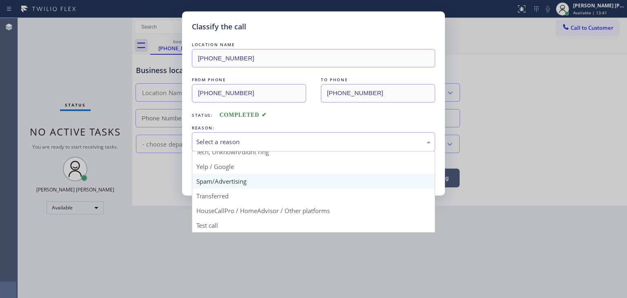
scroll to position [10, 0]
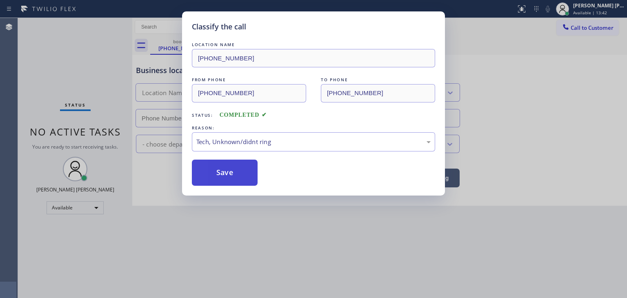
click at [228, 180] on button "Save" at bounding box center [225, 173] width 66 height 26
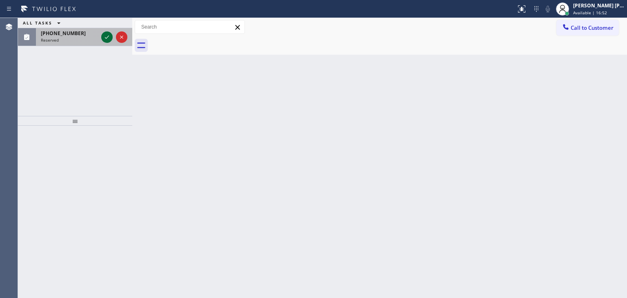
click at [103, 38] on icon at bounding box center [107, 37] width 10 height 10
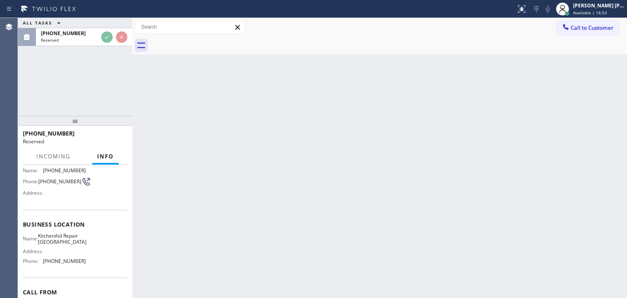
scroll to position [75, 0]
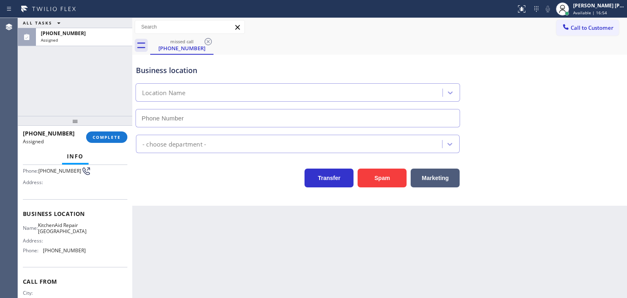
type input "(305) 676-0519"
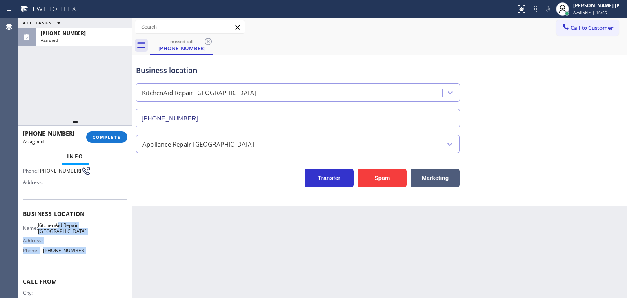
scroll to position [34, 0]
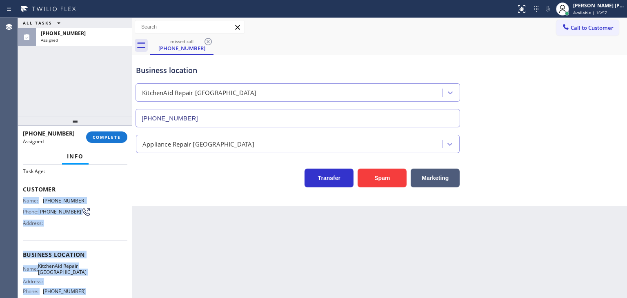
drag, startPoint x: 87, startPoint y: 260, endPoint x: 24, endPoint y: 200, distance: 87.8
click at [24, 200] on div "Context Queue: Appliance Repair High End Priority: 0 Task Age: Customer Name: (…" at bounding box center [75, 251] width 104 height 237
click at [99, 139] on span "COMPLETE" at bounding box center [107, 137] width 28 height 6
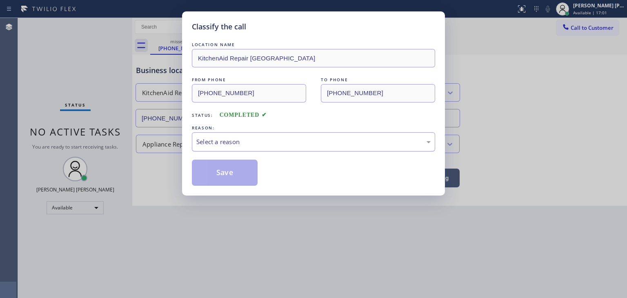
click at [213, 142] on div "Select a reason" at bounding box center [313, 141] width 234 height 9
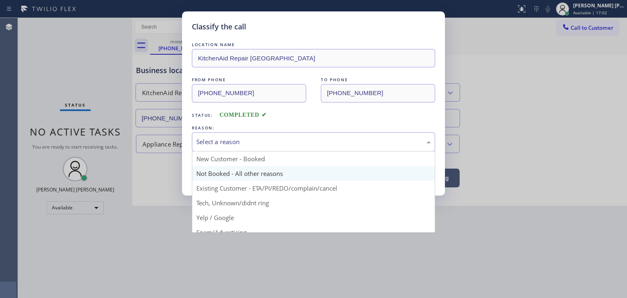
scroll to position [41, 0]
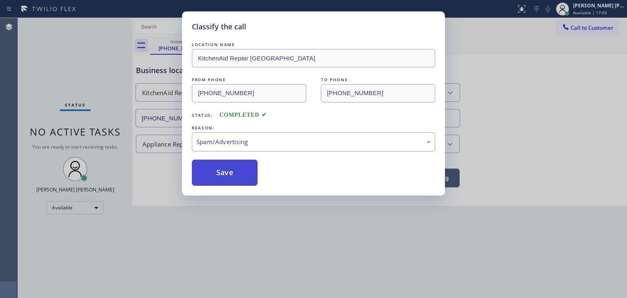
click at [228, 177] on button "Save" at bounding box center [225, 173] width 66 height 26
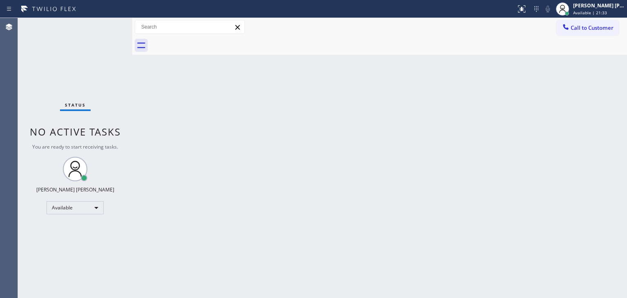
click at [104, 22] on div "Status No active tasks You are ready to start receiving tasks. Edel John Suson …" at bounding box center [75, 158] width 114 height 280
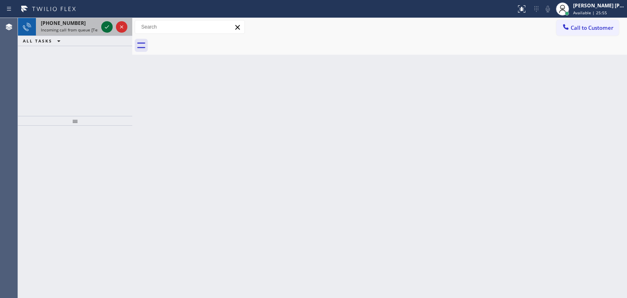
click at [108, 28] on icon at bounding box center [107, 27] width 10 height 10
click at [109, 28] on icon at bounding box center [107, 27] width 10 height 10
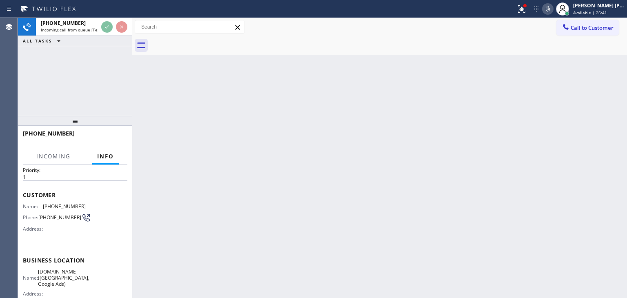
scroll to position [41, 0]
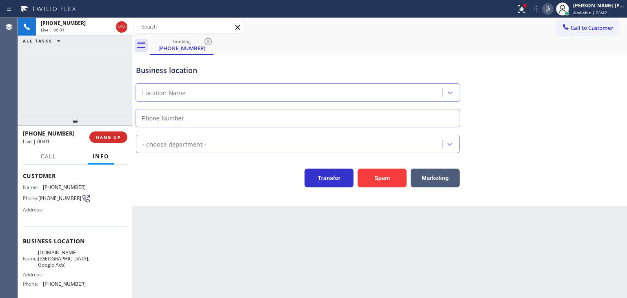
type input "(323) 897-1991"
click at [553, 10] on icon at bounding box center [548, 9] width 10 height 10
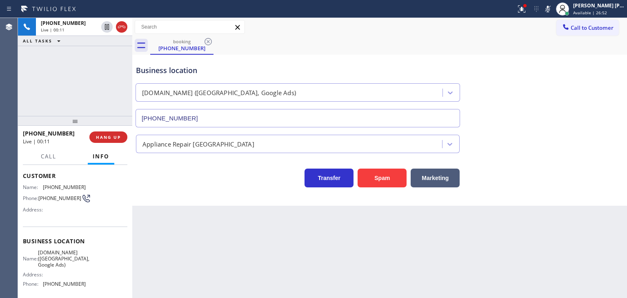
drag, startPoint x: 562, startPoint y: 12, endPoint x: 489, endPoint y: 50, distance: 81.8
click at [553, 11] on icon at bounding box center [548, 9] width 10 height 10
click at [108, 138] on span "HANG UP" at bounding box center [108, 137] width 25 height 6
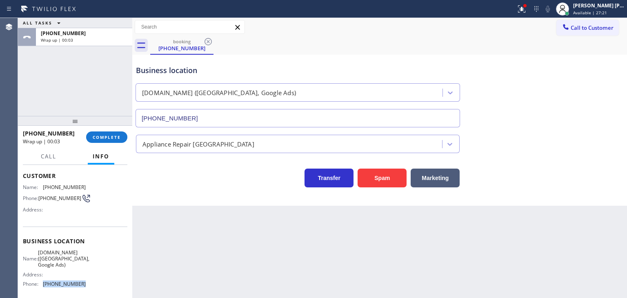
drag, startPoint x: 84, startPoint y: 283, endPoint x: 44, endPoint y: 286, distance: 40.1
click at [44, 286] on div "Name: VikingTechs.online (Los Angeles, Google Ads) Address: Phone: (323) 897-19…" at bounding box center [75, 269] width 104 height 41
click at [607, 28] on span "Call to Customer" at bounding box center [592, 27] width 43 height 7
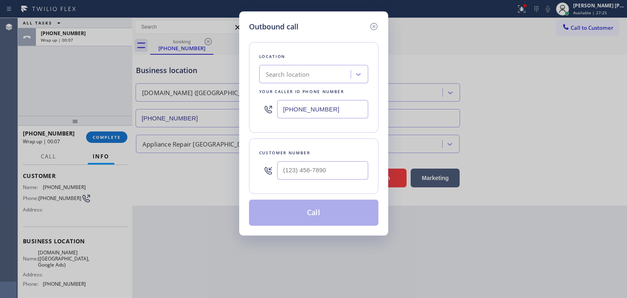
drag, startPoint x: 342, startPoint y: 109, endPoint x: 229, endPoint y: 114, distance: 114.0
click at [229, 114] on div "Outbound call Location Search location Your caller id phone number (408) 816-11…" at bounding box center [313, 149] width 627 height 298
paste input "323) 897-1991"
click at [373, 28] on icon at bounding box center [374, 27] width 10 height 10
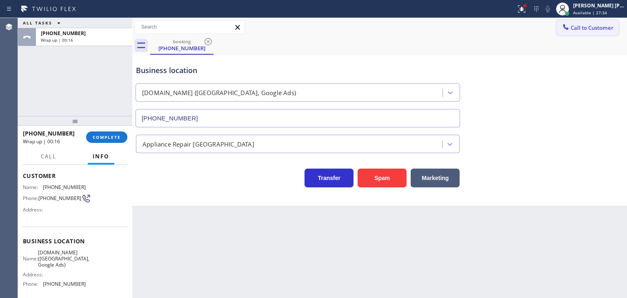
click at [593, 25] on span "Call to Customer" at bounding box center [592, 27] width 43 height 7
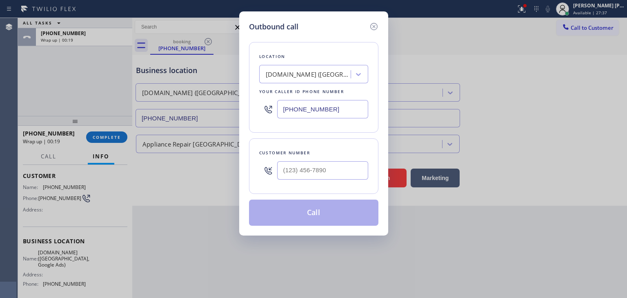
drag, startPoint x: 353, startPoint y: 110, endPoint x: 310, endPoint y: 123, distance: 44.5
click at [310, 123] on div "Location VikingTechs.online (Los Angeles, Google Ads) Your caller id phone numb…" at bounding box center [313, 87] width 129 height 91
paste input "323) 897-1991"
type input "(323) 897-1991"
click at [374, 27] on icon at bounding box center [374, 27] width 10 height 10
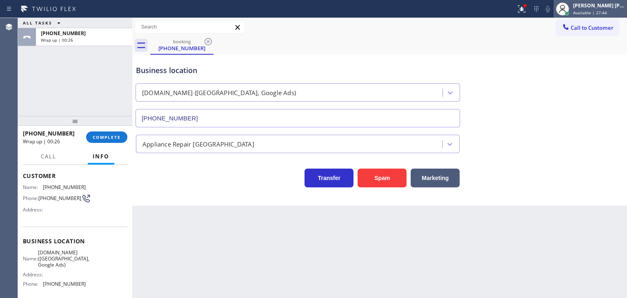
click at [606, 7] on div "Edel John Suson" at bounding box center [598, 5] width 51 height 7
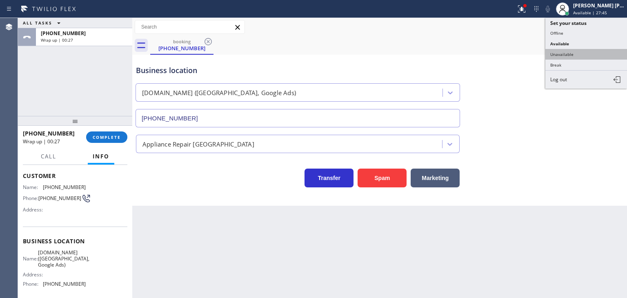
click at [574, 53] on button "Unavailable" at bounding box center [586, 54] width 82 height 11
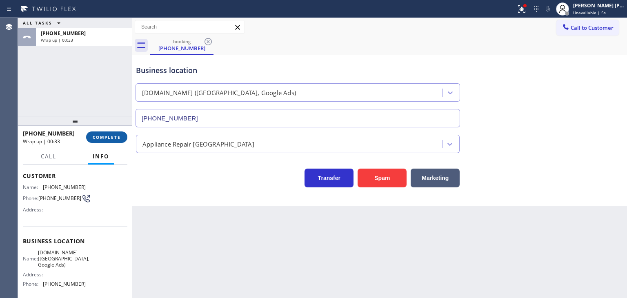
click at [111, 139] on span "COMPLETE" at bounding box center [107, 137] width 28 height 6
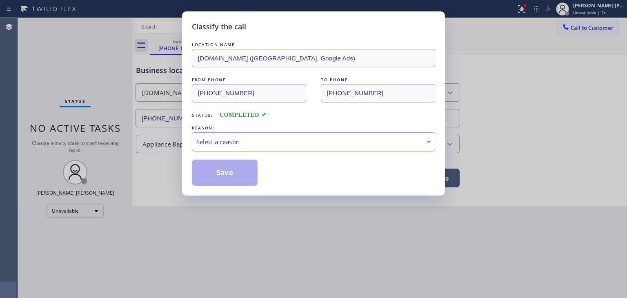
click at [269, 138] on div "Select a reason" at bounding box center [313, 141] width 234 height 9
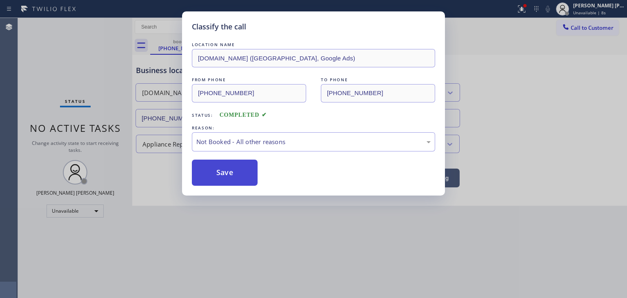
click at [236, 175] on button "Save" at bounding box center [225, 173] width 66 height 26
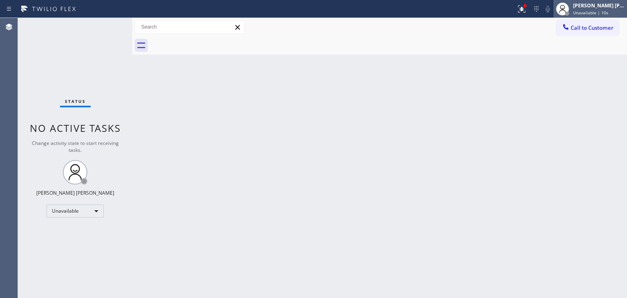
click at [600, 8] on div "Edel John Suson" at bounding box center [598, 5] width 51 height 7
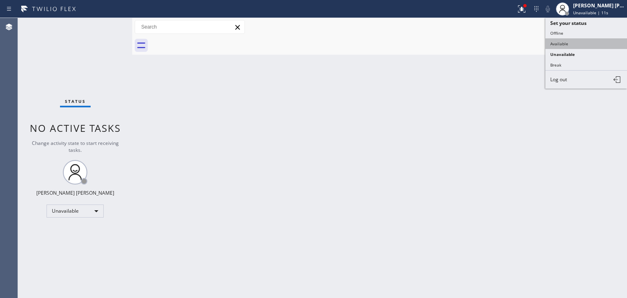
click at [569, 43] on button "Available" at bounding box center [586, 43] width 82 height 11
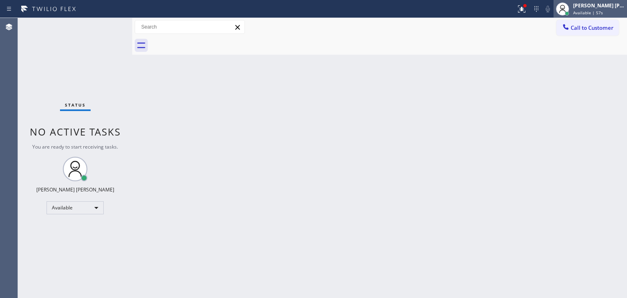
click at [603, 10] on span "Available | 57s" at bounding box center [588, 13] width 30 height 6
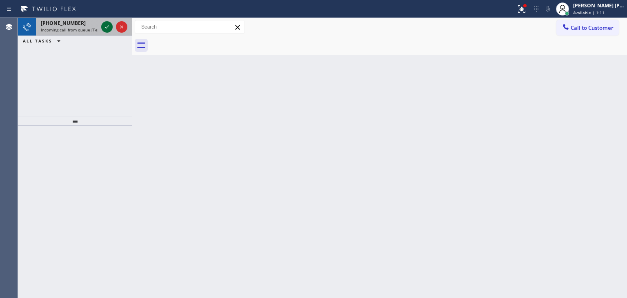
click at [106, 28] on icon at bounding box center [107, 26] width 4 height 3
click at [108, 35] on div at bounding box center [114, 27] width 29 height 18
click at [106, 32] on button at bounding box center [106, 26] width 11 height 11
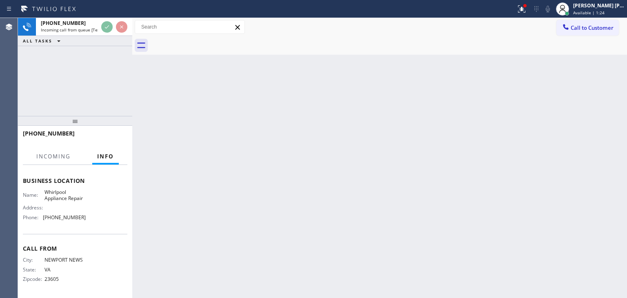
scroll to position [102, 0]
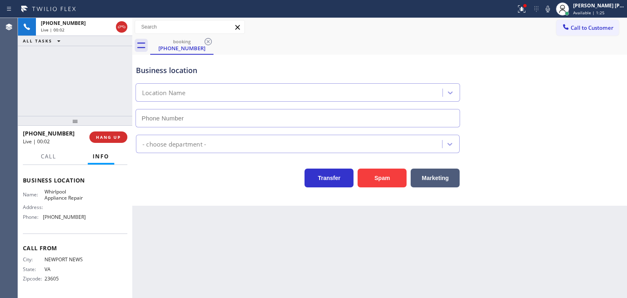
type input "(888) 992-3457"
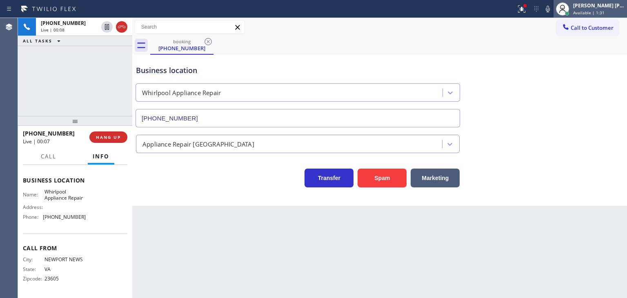
click at [600, 7] on div "Edel John Suson" at bounding box center [598, 5] width 51 height 7
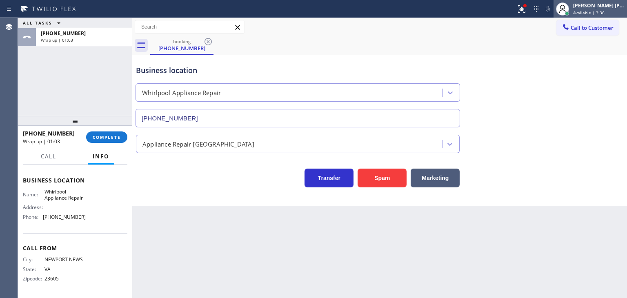
click at [604, 12] on span "Available | 3:36" at bounding box center [588, 13] width 31 height 6
click at [595, 15] on div "Edel John Suson Available | 3:42" at bounding box center [599, 9] width 56 height 14
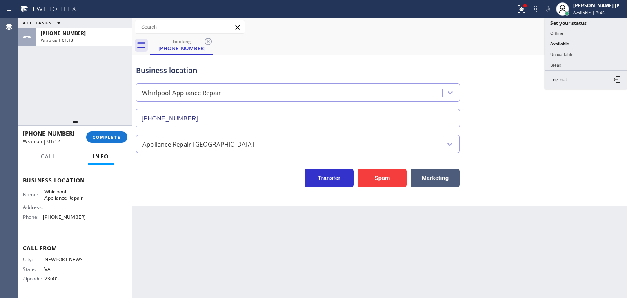
drag, startPoint x: 575, startPoint y: 66, endPoint x: 458, endPoint y: 67, distance: 116.7
click at [575, 65] on button "Break" at bounding box center [586, 65] width 82 height 11
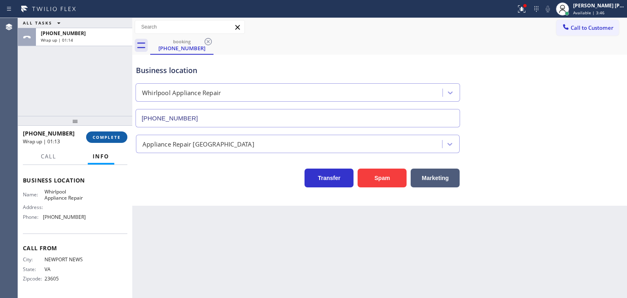
drag, startPoint x: 103, startPoint y: 138, endPoint x: 111, endPoint y: 137, distance: 8.7
click at [103, 138] on span "COMPLETE" at bounding box center [107, 137] width 28 height 6
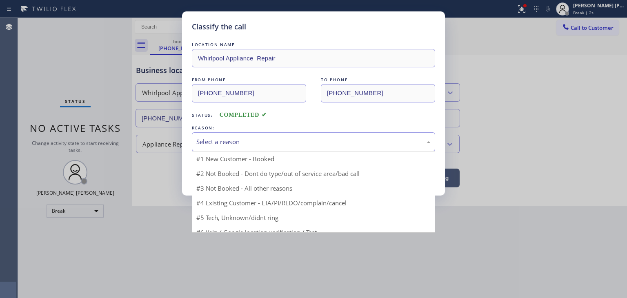
click at [222, 144] on div "Select a reason" at bounding box center [313, 141] width 234 height 9
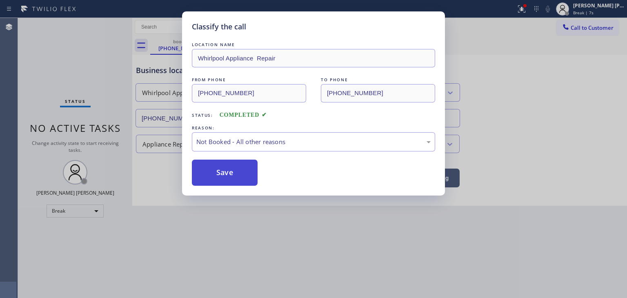
click at [233, 169] on button "Save" at bounding box center [225, 173] width 66 height 26
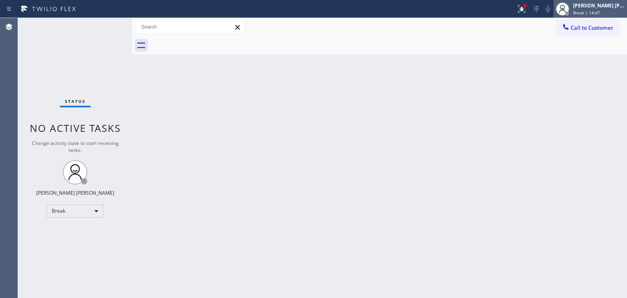
click at [600, 11] on span "Break | 14:47" at bounding box center [586, 13] width 27 height 6
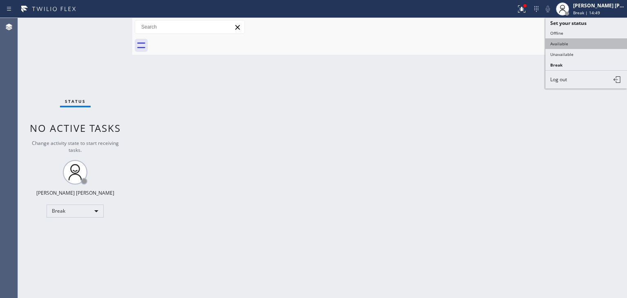
click at [570, 44] on button "Available" at bounding box center [586, 43] width 82 height 11
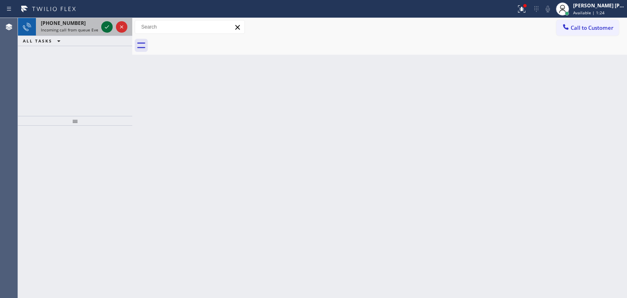
click at [107, 27] on icon at bounding box center [107, 27] width 10 height 10
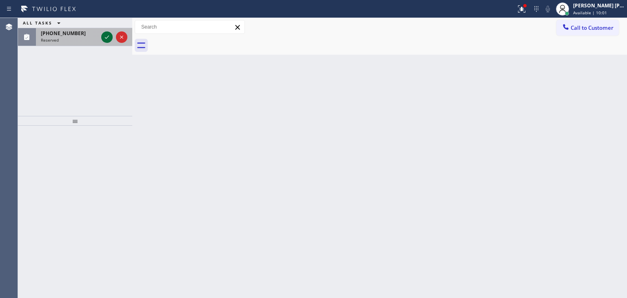
click at [107, 36] on icon at bounding box center [107, 37] width 10 height 10
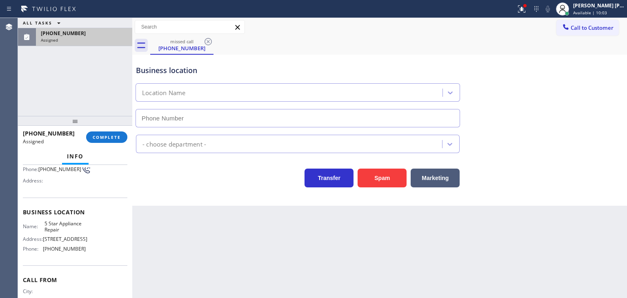
scroll to position [82, 0]
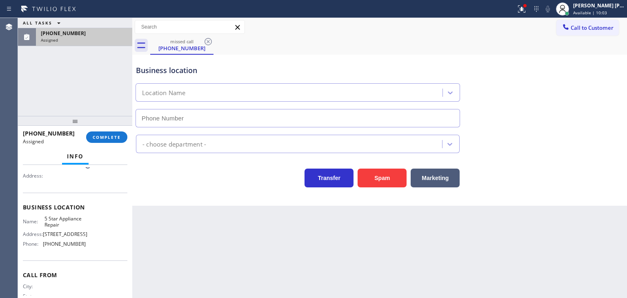
type input "(855) 731-4952"
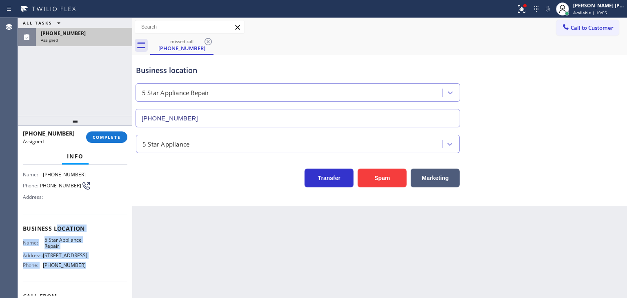
scroll to position [41, 0]
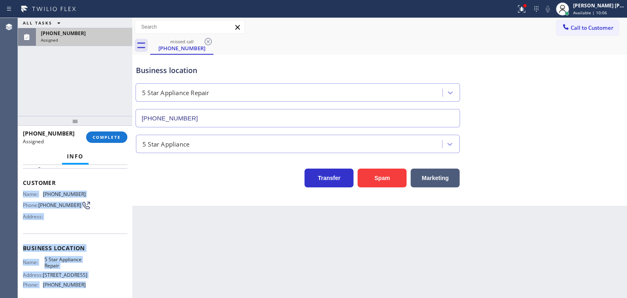
drag, startPoint x: 85, startPoint y: 248, endPoint x: 22, endPoint y: 191, distance: 84.4
click at [22, 191] on div "Context Queue: 5 Star Appliance Priority: 0 Task Age: Customer Name: (480) 238-…" at bounding box center [75, 231] width 114 height 133
click at [113, 140] on span "COMPLETE" at bounding box center [107, 137] width 28 height 6
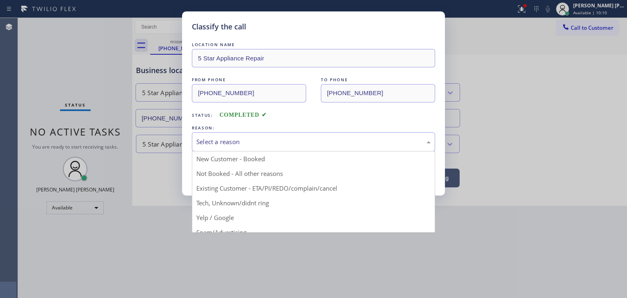
click at [207, 142] on div "Select a reason" at bounding box center [313, 141] width 234 height 9
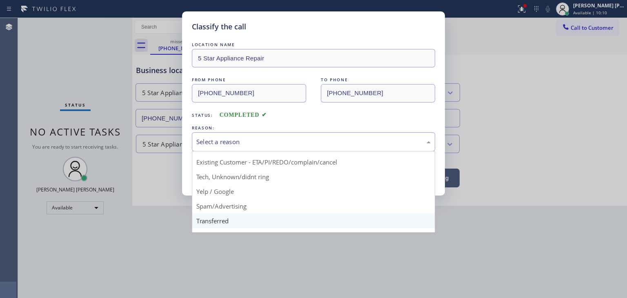
scroll to position [51, 0]
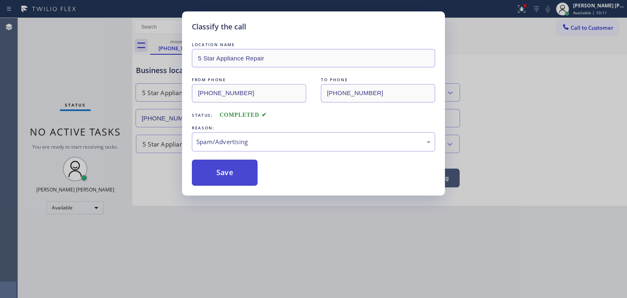
click at [224, 177] on button "Save" at bounding box center [225, 173] width 66 height 26
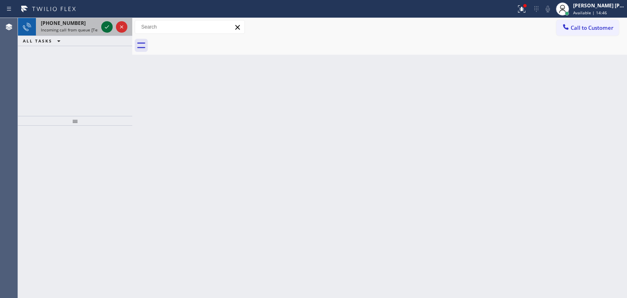
click at [107, 29] on icon at bounding box center [107, 27] width 10 height 10
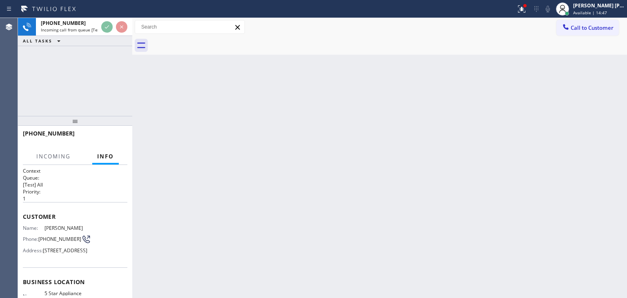
scroll to position [37, 0]
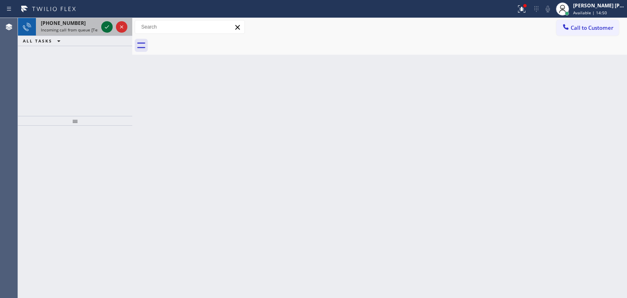
click at [109, 25] on icon at bounding box center [107, 27] width 10 height 10
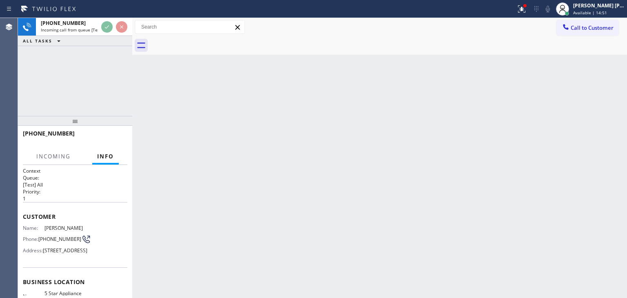
scroll to position [82, 0]
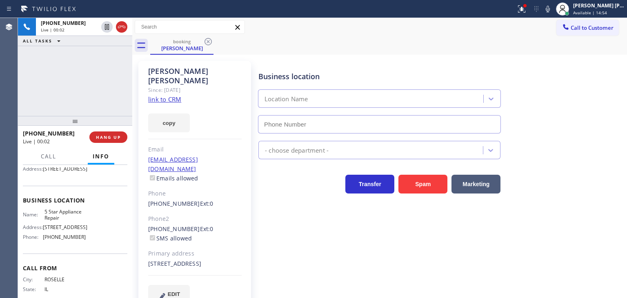
type input "(855) 731-4952"
click at [172, 95] on link "link to CRM" at bounding box center [164, 99] width 33 height 8
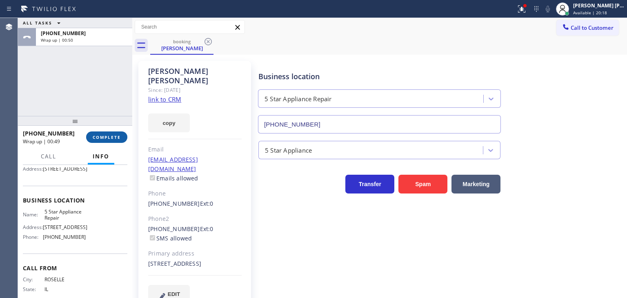
click at [89, 140] on button "COMPLETE" at bounding box center [106, 136] width 41 height 11
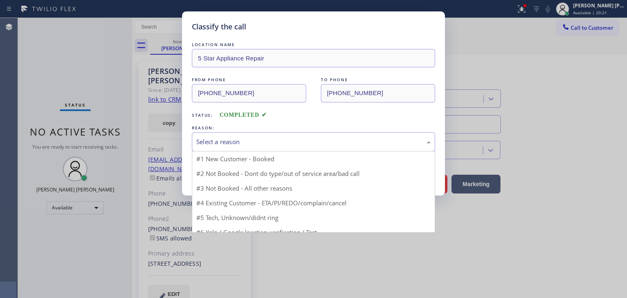
click at [231, 142] on div "Select a reason" at bounding box center [313, 141] width 234 height 9
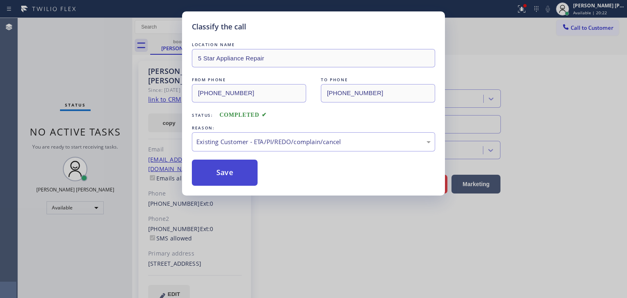
click at [230, 171] on button "Save" at bounding box center [225, 173] width 66 height 26
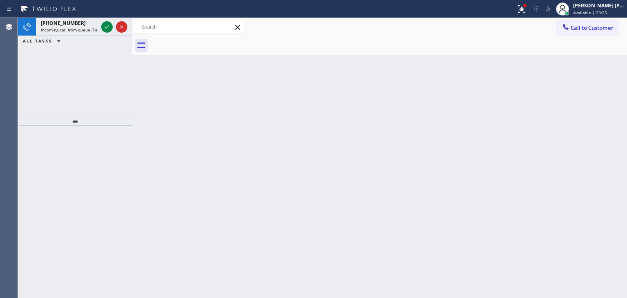
drag, startPoint x: 109, startPoint y: 28, endPoint x: 151, endPoint y: 286, distance: 261.0
click at [109, 28] on icon at bounding box center [107, 27] width 10 height 10
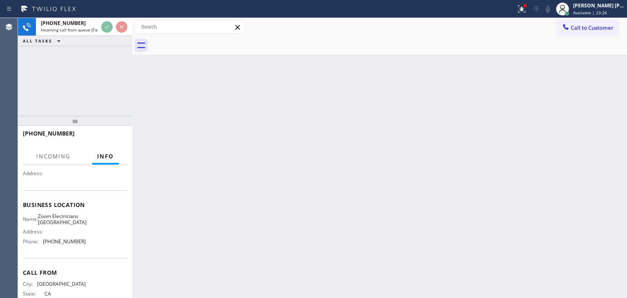
scroll to position [82, 0]
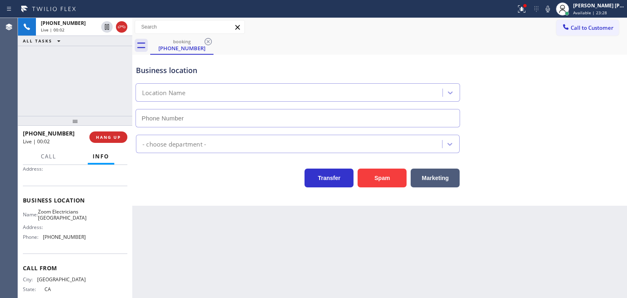
type input "(510) 390-7544"
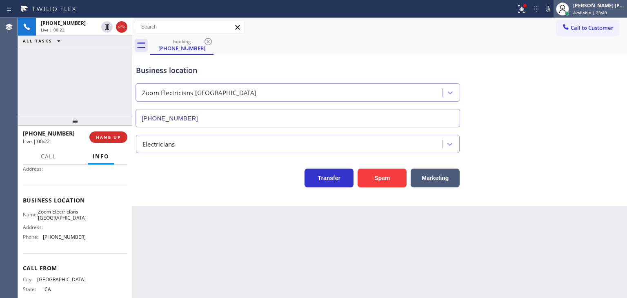
click at [603, 10] on span "Available | 23:49" at bounding box center [590, 13] width 34 height 6
click at [586, 184] on div "Transfer Spam Marketing" at bounding box center [379, 174] width 491 height 26
click at [553, 11] on icon at bounding box center [548, 9] width 10 height 10
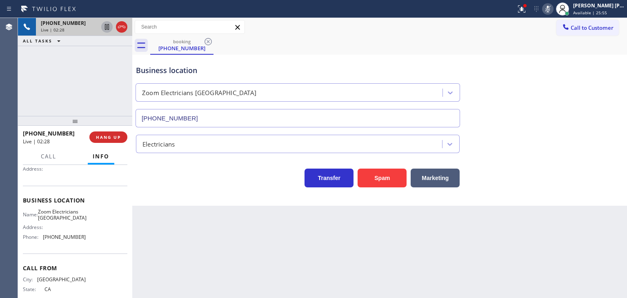
click at [107, 28] on icon at bounding box center [107, 27] width 10 height 10
drag, startPoint x: 599, startPoint y: 93, endPoint x: 571, endPoint y: 50, distance: 51.4
click at [599, 93] on div "Business location Zoom Electricians South Beach (510) 390-7544" at bounding box center [379, 90] width 491 height 74
click at [550, 10] on icon at bounding box center [548, 9] width 4 height 7
click at [108, 27] on icon at bounding box center [107, 27] width 6 height 6
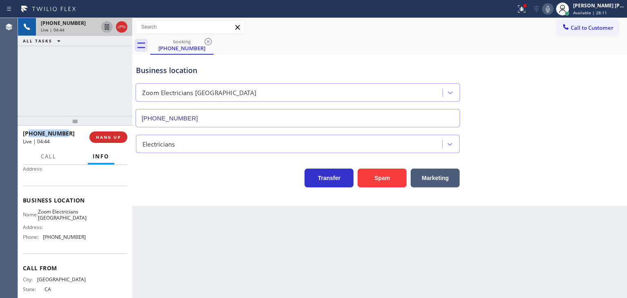
drag, startPoint x: 70, startPoint y: 134, endPoint x: 31, endPoint y: 132, distance: 39.6
click at [31, 132] on div "+16282465848" at bounding box center [53, 133] width 61 height 8
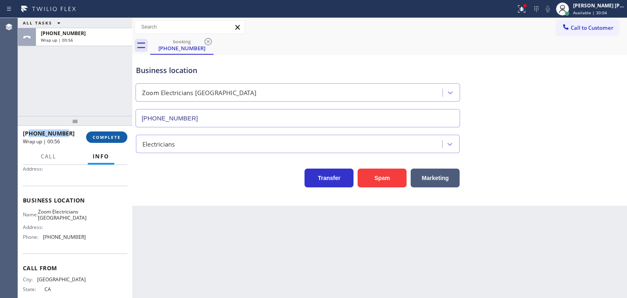
click at [118, 137] on span "COMPLETE" at bounding box center [107, 137] width 28 height 6
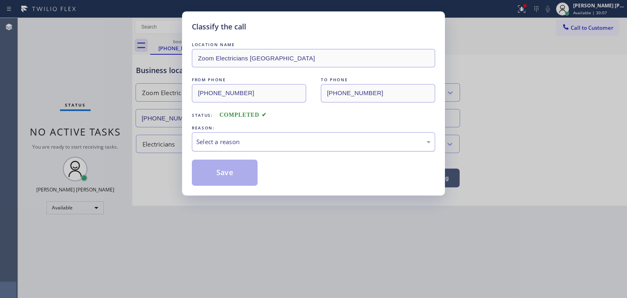
click at [250, 139] on div "Select a reason" at bounding box center [313, 141] width 234 height 9
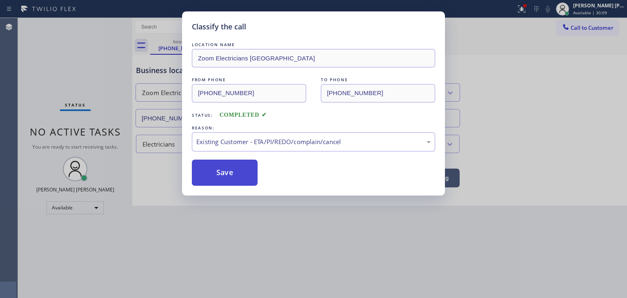
click at [228, 165] on button "Save" at bounding box center [225, 173] width 66 height 26
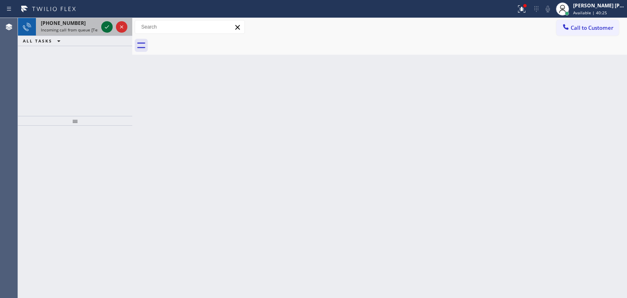
click at [105, 29] on icon at bounding box center [107, 27] width 10 height 10
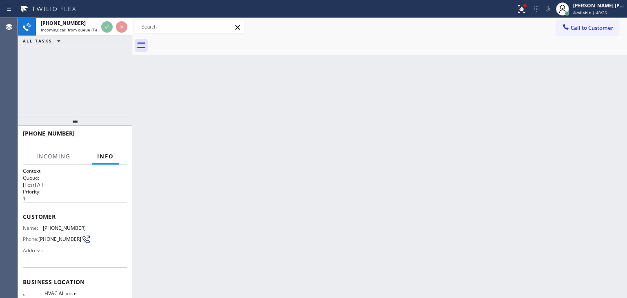
scroll to position [41, 0]
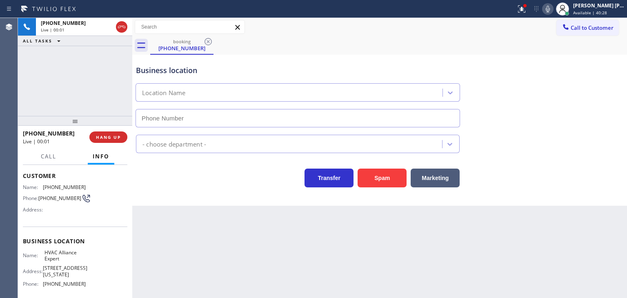
type input "(855) 999-4417"
click at [109, 140] on button "HANG UP" at bounding box center [108, 136] width 38 height 11
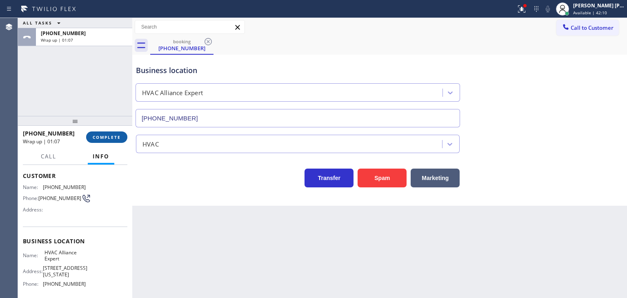
click at [106, 137] on span "COMPLETE" at bounding box center [107, 137] width 28 height 6
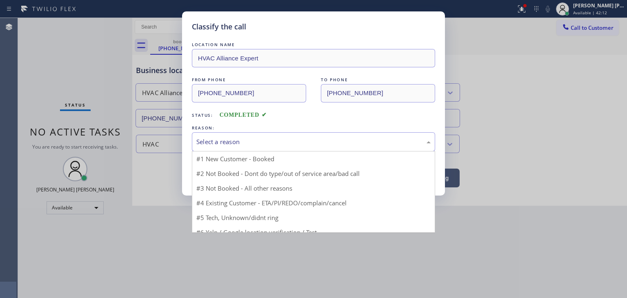
click at [234, 141] on div "Select a reason" at bounding box center [313, 141] width 234 height 9
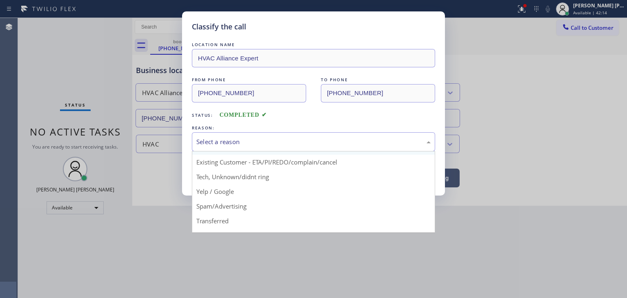
scroll to position [41, 0]
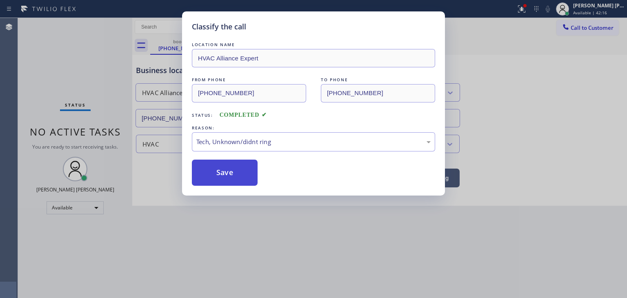
click at [237, 169] on button "Save" at bounding box center [225, 173] width 66 height 26
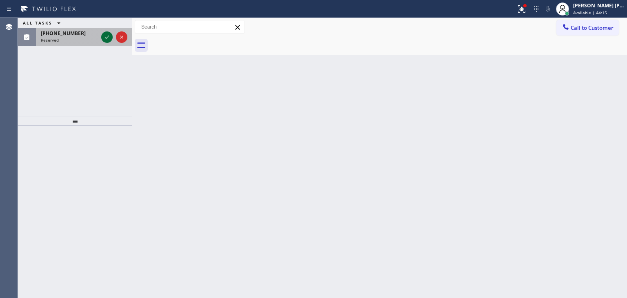
click at [107, 37] on icon at bounding box center [107, 37] width 10 height 10
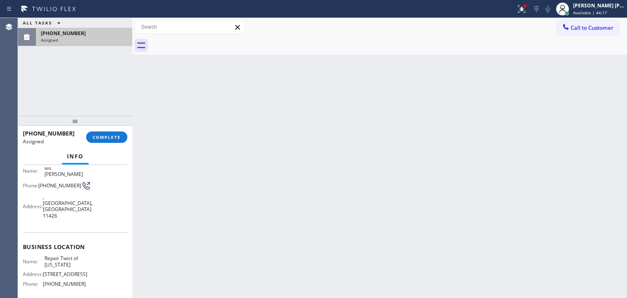
scroll to position [82, 0]
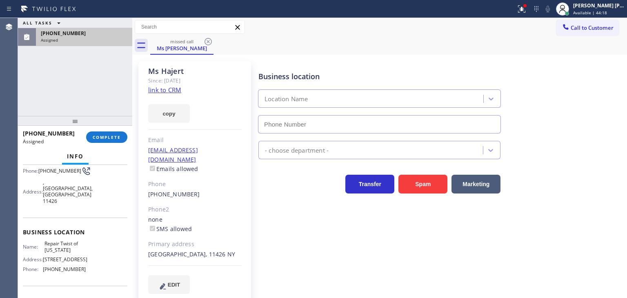
type input "(347) 284-6179"
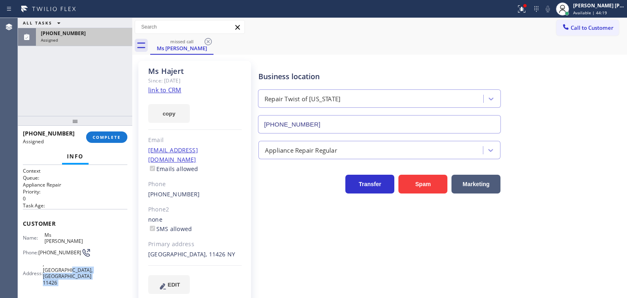
scroll to position [0, 0]
drag, startPoint x: 80, startPoint y: 266, endPoint x: 24, endPoint y: 229, distance: 67.2
click at [24, 229] on div "Context Queue: Appliance Repair Priority: 0 Task Age: Customer Name: Ms Hajert …" at bounding box center [75, 298] width 104 height 262
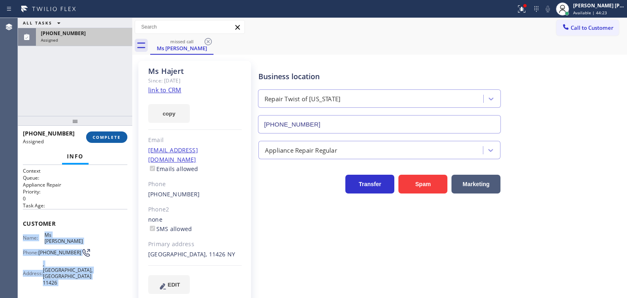
click at [111, 136] on span "COMPLETE" at bounding box center [107, 137] width 28 height 6
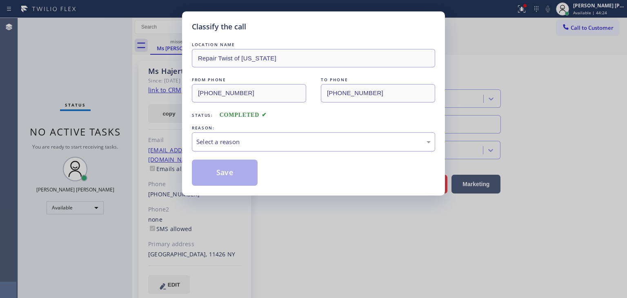
click at [232, 138] on div "Select a reason" at bounding box center [313, 141] width 234 height 9
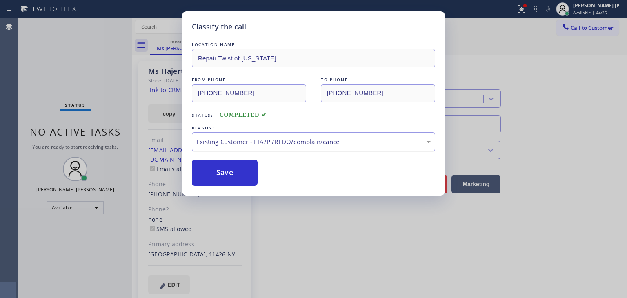
click at [228, 145] on div "Existing Customer - ETA/PI/REDO/complain/cancel" at bounding box center [313, 141] width 234 height 9
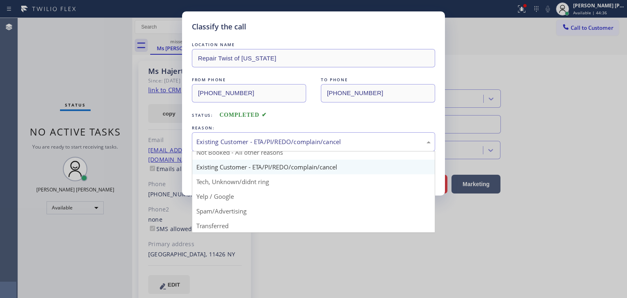
scroll to position [41, 0]
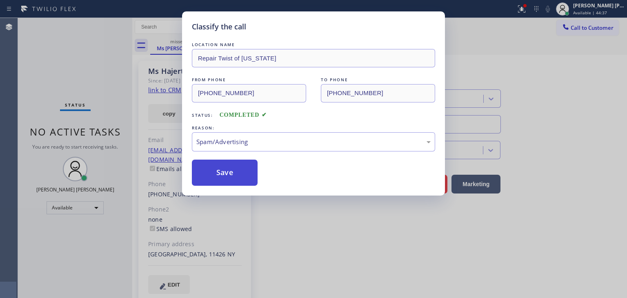
click at [229, 179] on button "Save" at bounding box center [225, 173] width 66 height 26
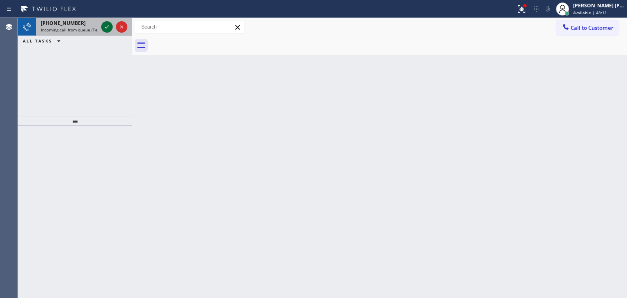
click at [107, 28] on icon at bounding box center [107, 27] width 10 height 10
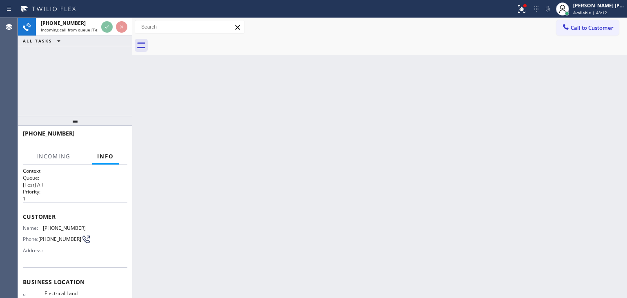
scroll to position [41, 0]
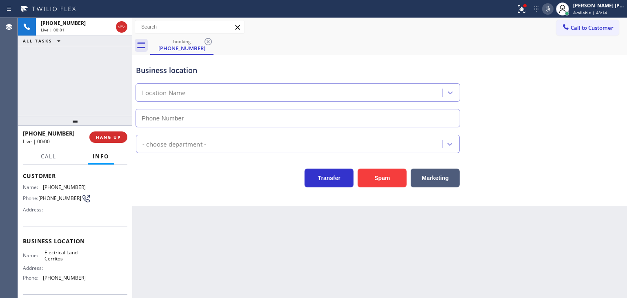
type input "(562) 358-5911"
click at [600, 107] on div "Business location Electrical Land Cerritos (562) 358-5911" at bounding box center [379, 90] width 491 height 74
click at [553, 8] on icon at bounding box center [548, 9] width 10 height 10
click at [550, 10] on icon at bounding box center [548, 9] width 4 height 7
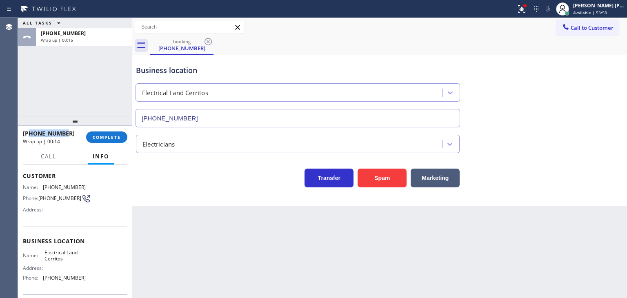
drag, startPoint x: 77, startPoint y: 132, endPoint x: 29, endPoint y: 134, distance: 47.4
click at [29, 134] on div "+14247869034" at bounding box center [52, 133] width 58 height 8
drag, startPoint x: 86, startPoint y: 280, endPoint x: 43, endPoint y: 278, distance: 42.9
click at [43, 278] on div "Name: Electrical Land Cerritos Address: Phone: (562) 358-5911" at bounding box center [75, 266] width 104 height 35
click at [94, 136] on span "COMPLETE" at bounding box center [107, 137] width 28 height 6
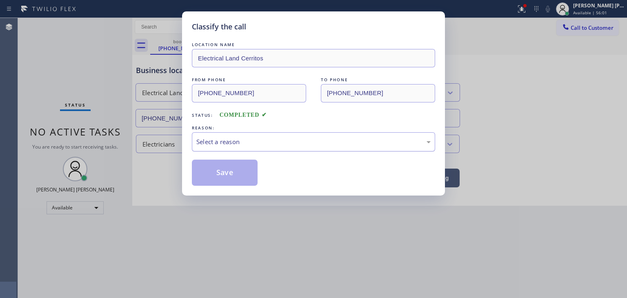
click at [211, 137] on div "Select a reason" at bounding box center [313, 141] width 234 height 9
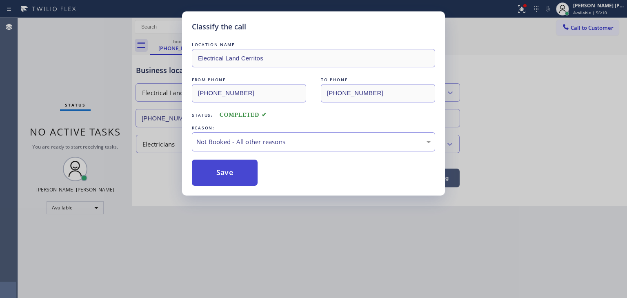
click at [227, 171] on button "Save" at bounding box center [225, 173] width 66 height 26
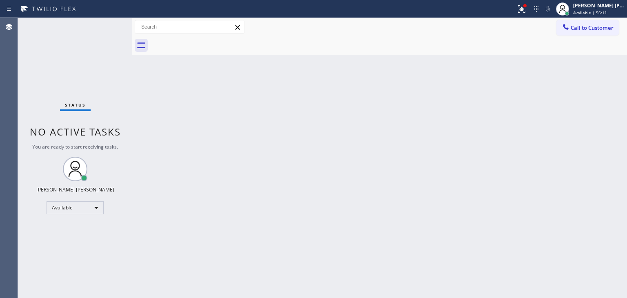
click at [104, 22] on div "Status No active tasks You are ready to start receiving tasks. Edel John Suson …" at bounding box center [75, 158] width 114 height 280
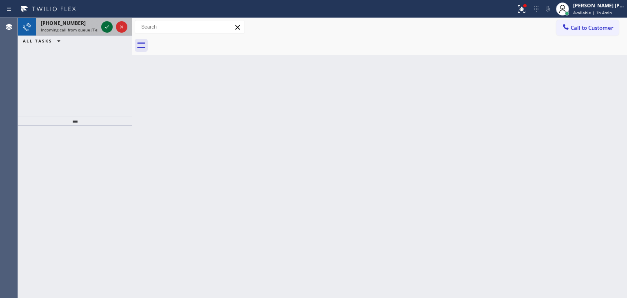
click at [109, 27] on icon at bounding box center [107, 27] width 10 height 10
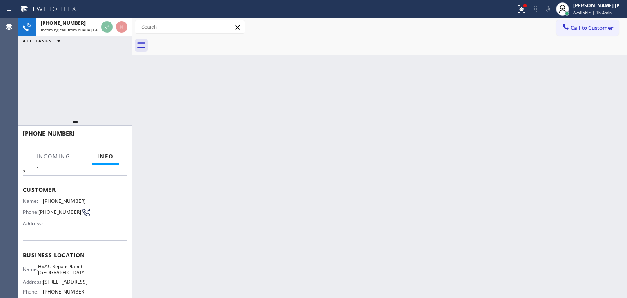
scroll to position [41, 0]
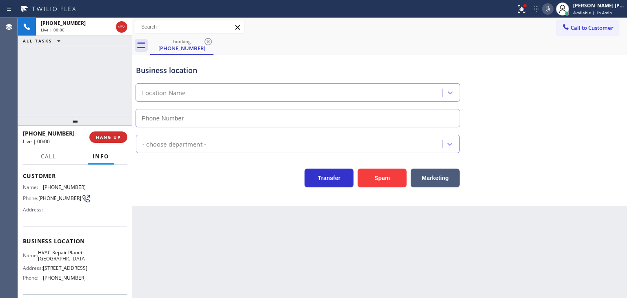
type input "(561) 660-9202"
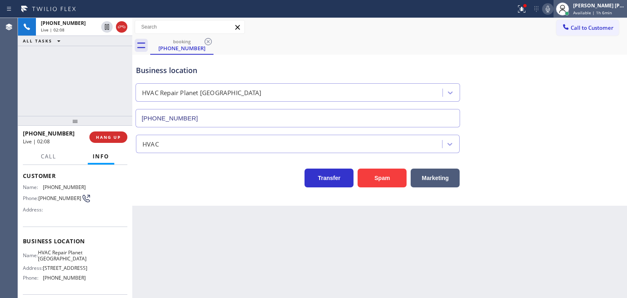
click at [595, 10] on span "Available | 1h 6min" at bounding box center [592, 13] width 39 height 6
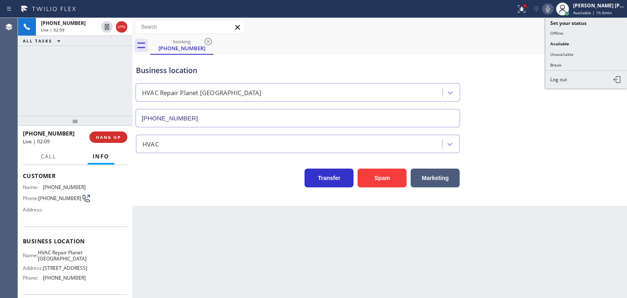
click at [553, 10] on icon at bounding box center [548, 9] width 10 height 10
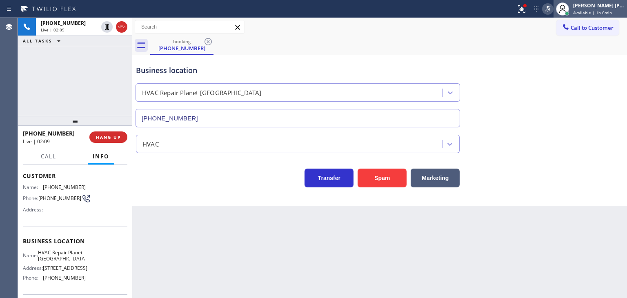
click at [603, 4] on div "Edel John Suson" at bounding box center [598, 5] width 51 height 7
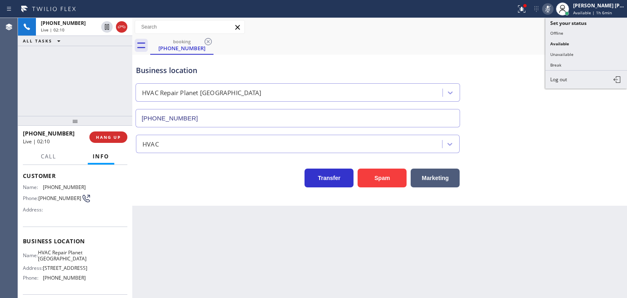
drag, startPoint x: 589, startPoint y: 49, endPoint x: 356, endPoint y: 47, distance: 232.6
click at [587, 49] on button "Unavailable" at bounding box center [586, 54] width 82 height 11
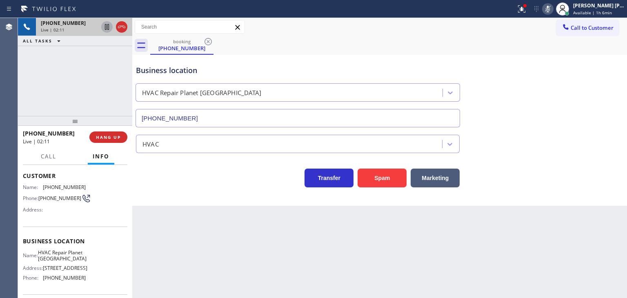
click at [108, 25] on icon at bounding box center [107, 27] width 4 height 6
drag, startPoint x: 57, startPoint y: 133, endPoint x: 29, endPoint y: 131, distance: 27.5
click at [29, 131] on div "+18623730663" at bounding box center [53, 133] width 61 height 8
drag, startPoint x: 558, startPoint y: 6, endPoint x: 548, endPoint y: 6, distance: 10.6
click at [553, 6] on icon at bounding box center [548, 9] width 10 height 10
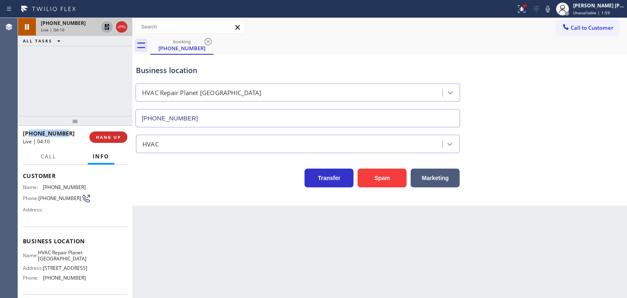
click at [108, 27] on icon at bounding box center [107, 27] width 6 height 6
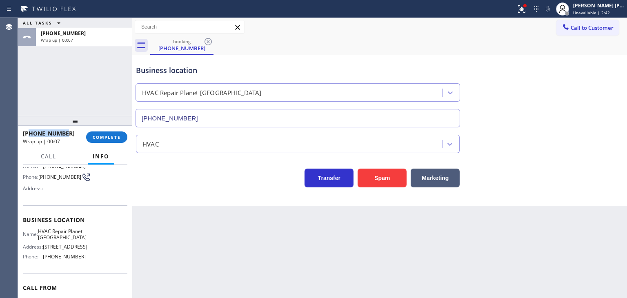
scroll to position [82, 0]
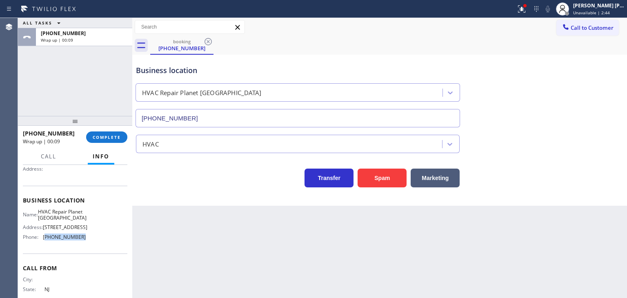
drag, startPoint x: 81, startPoint y: 252, endPoint x: 45, endPoint y: 250, distance: 36.4
click at [45, 240] on span "(561) 660-9202" at bounding box center [64, 237] width 43 height 6
click at [100, 135] on span "COMPLETE" at bounding box center [107, 137] width 28 height 6
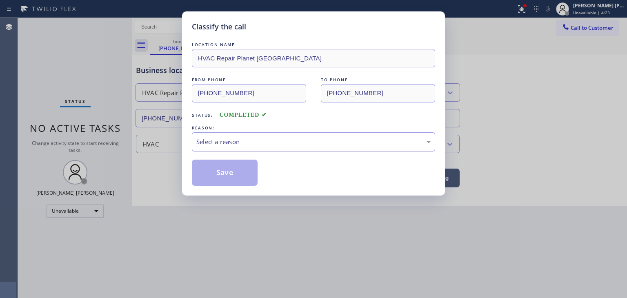
click at [225, 142] on div "Select a reason" at bounding box center [313, 141] width 234 height 9
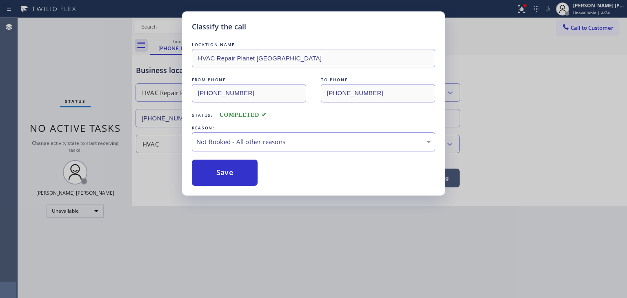
click at [223, 170] on button "Save" at bounding box center [225, 173] width 66 height 26
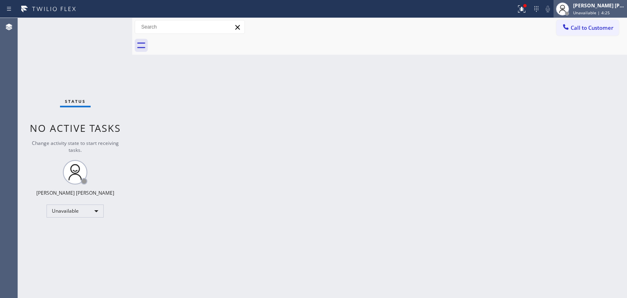
click at [598, 6] on div "Edel John Suson" at bounding box center [598, 5] width 51 height 7
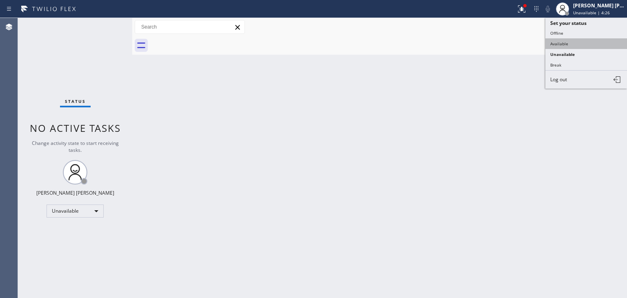
click at [562, 40] on button "Available" at bounding box center [586, 43] width 82 height 11
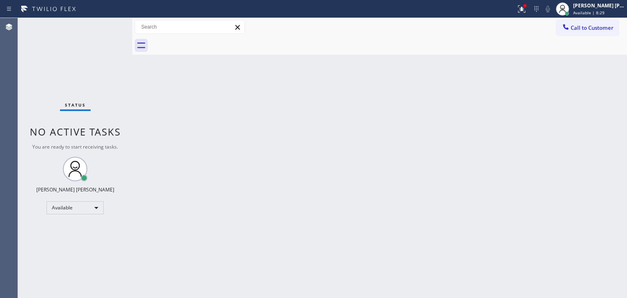
click at [601, 84] on div "Back to Dashboard Change Sender ID Customers Technicians Select a contact Outbo…" at bounding box center [379, 158] width 495 height 280
click at [604, 123] on div "Back to Dashboard Change Sender ID Customers Technicians Select a contact Outbo…" at bounding box center [379, 158] width 495 height 280
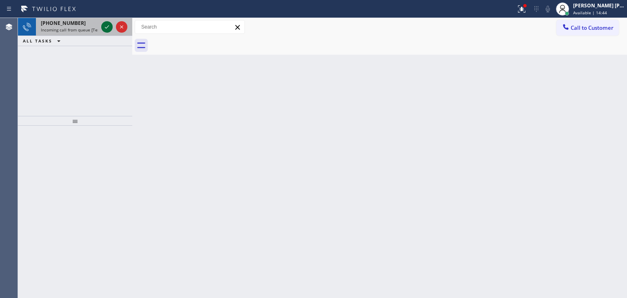
click at [107, 30] on icon at bounding box center [107, 27] width 10 height 10
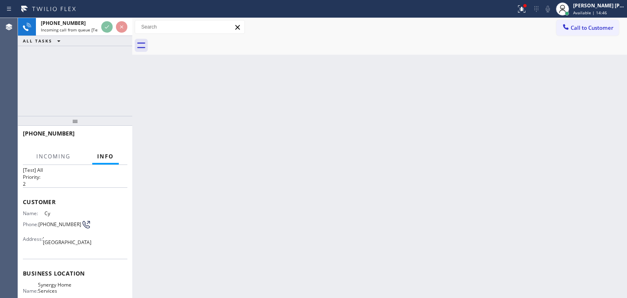
scroll to position [41, 0]
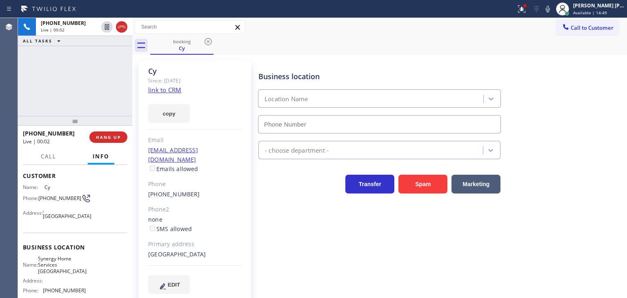
type input "(415) 548-9009"
click at [168, 90] on link "link to CRM" at bounding box center [164, 90] width 33 height 8
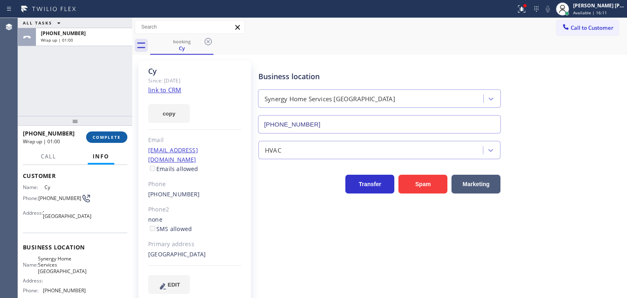
click at [114, 135] on span "COMPLETE" at bounding box center [107, 137] width 28 height 6
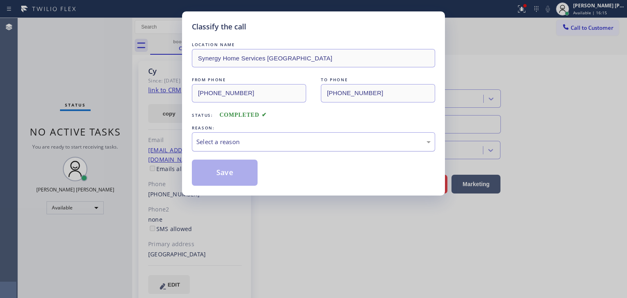
click at [213, 142] on div "Select a reason" at bounding box center [313, 141] width 234 height 9
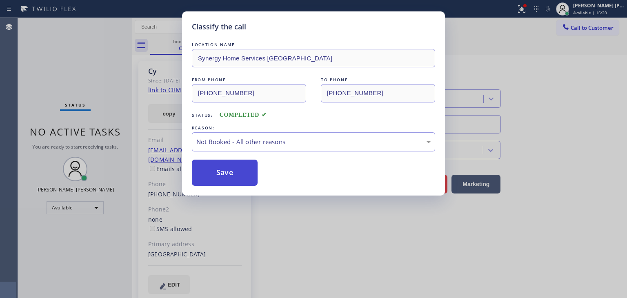
click at [238, 177] on button "Save" at bounding box center [225, 173] width 66 height 26
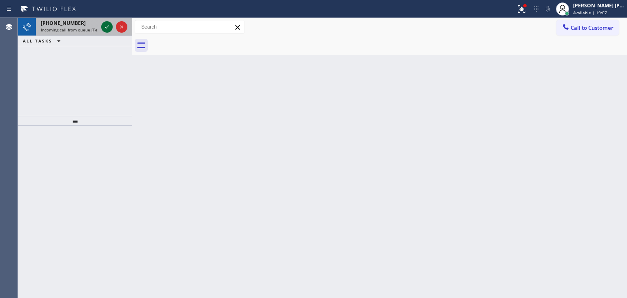
click at [104, 27] on icon at bounding box center [107, 27] width 10 height 10
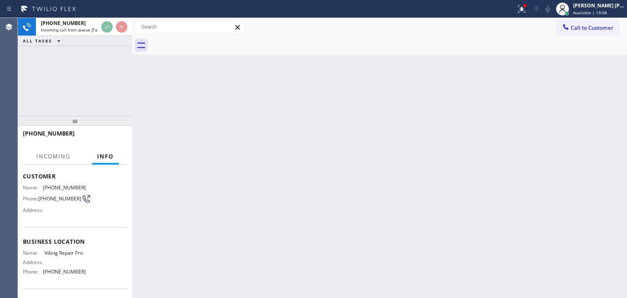
scroll to position [41, 0]
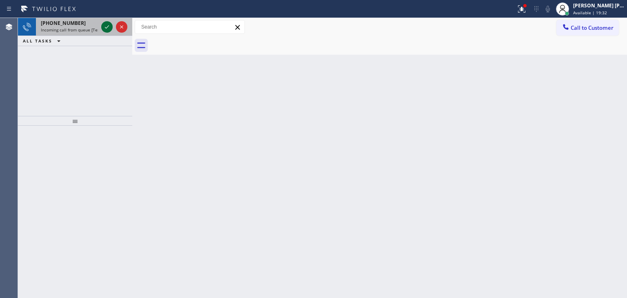
click at [104, 23] on icon at bounding box center [107, 27] width 10 height 10
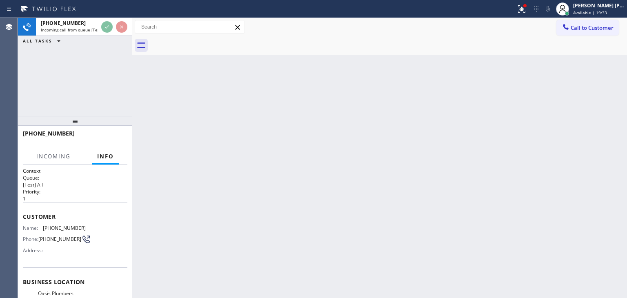
scroll to position [82, 0]
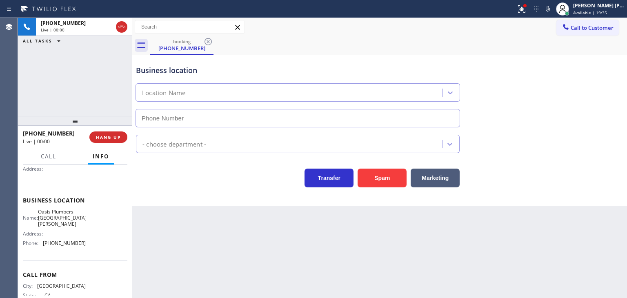
type input "(310) 818-7582"
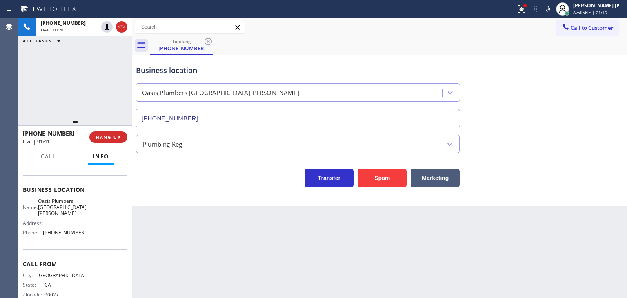
scroll to position [102, 0]
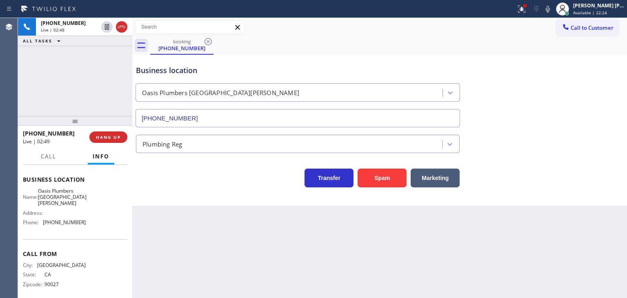
click at [592, 197] on div "Business location Oasis Plumbers Santa Monica (310) 818-7582 Plumbing Reg Trans…" at bounding box center [379, 130] width 495 height 151
click at [553, 5] on icon at bounding box center [548, 9] width 10 height 10
drag, startPoint x: 607, startPoint y: 124, endPoint x: 606, endPoint y: 118, distance: 6.3
click at [607, 125] on div "Business location Oasis Plumbers Santa Monica (310) 818-7582" at bounding box center [379, 90] width 491 height 74
click at [550, 7] on icon at bounding box center [548, 9] width 4 height 7
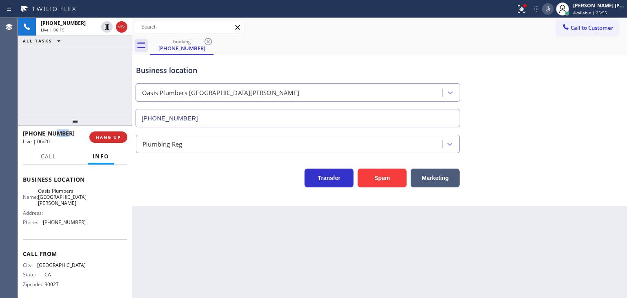
drag, startPoint x: 71, startPoint y: 133, endPoint x: 53, endPoint y: 134, distance: 18.8
click at [53, 134] on div "+13236337089" at bounding box center [53, 133] width 61 height 8
click at [70, 132] on div "+13236337089" at bounding box center [53, 133] width 61 height 8
drag, startPoint x: 70, startPoint y: 132, endPoint x: 39, endPoint y: 136, distance: 31.3
click at [39, 136] on div "+13236337089" at bounding box center [53, 133] width 61 height 8
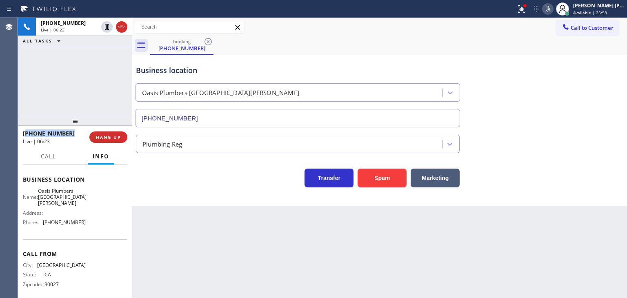
click at [69, 135] on div "+13236337089" at bounding box center [53, 133] width 61 height 8
drag, startPoint x: 69, startPoint y: 135, endPoint x: 43, endPoint y: 133, distance: 25.4
click at [43, 133] on div "+13236337089" at bounding box center [53, 133] width 61 height 8
click at [69, 131] on div "+13236337089" at bounding box center [53, 133] width 61 height 8
click at [553, 9] on icon at bounding box center [548, 9] width 10 height 10
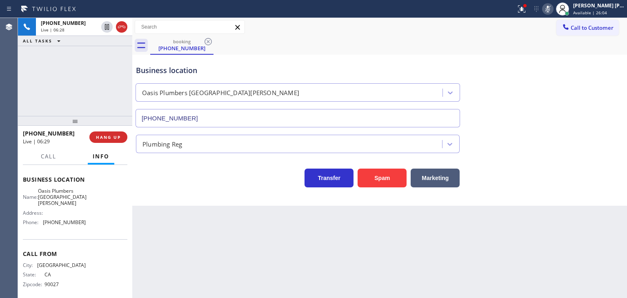
click at [550, 8] on icon at bounding box center [548, 9] width 4 height 7
click at [553, 9] on icon at bounding box center [548, 9] width 10 height 10
drag, startPoint x: 69, startPoint y: 135, endPoint x: 29, endPoint y: 129, distance: 40.9
click at [29, 129] on div "+13236337089 Live | 06:36" at bounding box center [56, 137] width 67 height 21
click at [123, 27] on icon at bounding box center [121, 27] width 7 height 2
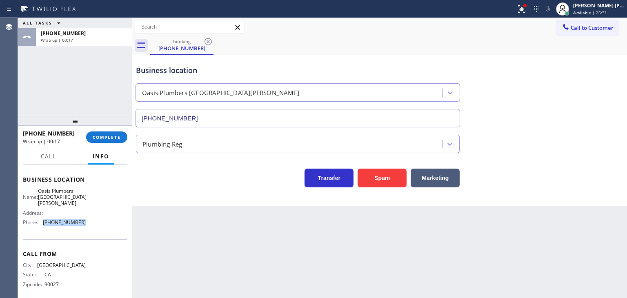
drag, startPoint x: 87, startPoint y: 216, endPoint x: 44, endPoint y: 216, distance: 42.4
click at [44, 216] on div "Name: Oasis Plumbers Santa Monica Address: Phone: (310) 818-7582" at bounding box center [75, 208] width 104 height 41
click at [124, 135] on button "COMPLETE" at bounding box center [106, 136] width 41 height 11
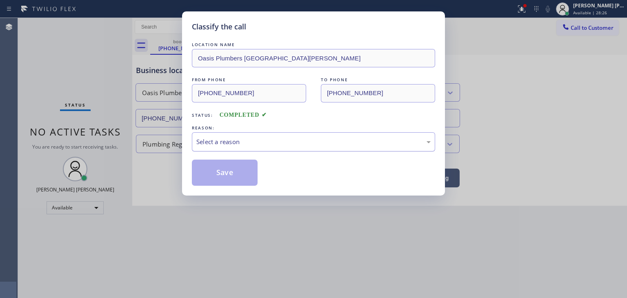
click at [225, 141] on div "Select a reason" at bounding box center [313, 141] width 234 height 9
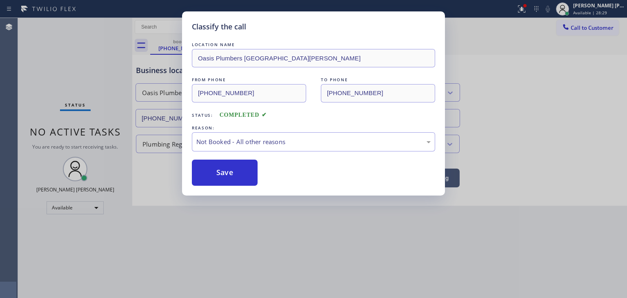
click at [233, 171] on button "Save" at bounding box center [225, 173] width 66 height 26
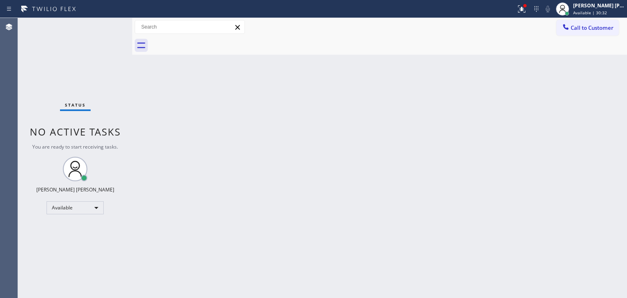
drag, startPoint x: 615, startPoint y: 9, endPoint x: 601, endPoint y: 27, distance: 22.6
click at [615, 9] on div "Edel John Suson Available | 30:32" at bounding box center [599, 9] width 56 height 14
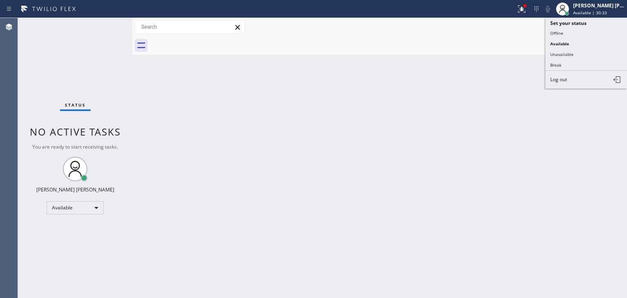
click at [569, 62] on button "Break" at bounding box center [586, 65] width 82 height 11
